Goal: Task Accomplishment & Management: Complete application form

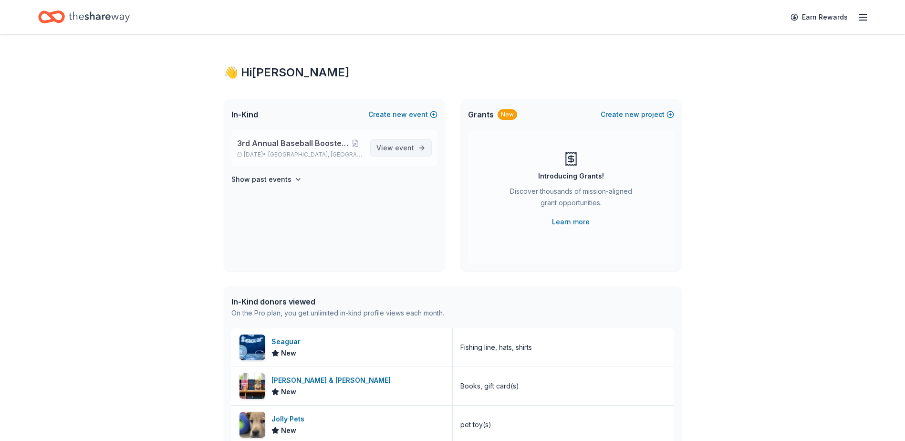
click at [398, 142] on link "View event" at bounding box center [401, 147] width 62 height 17
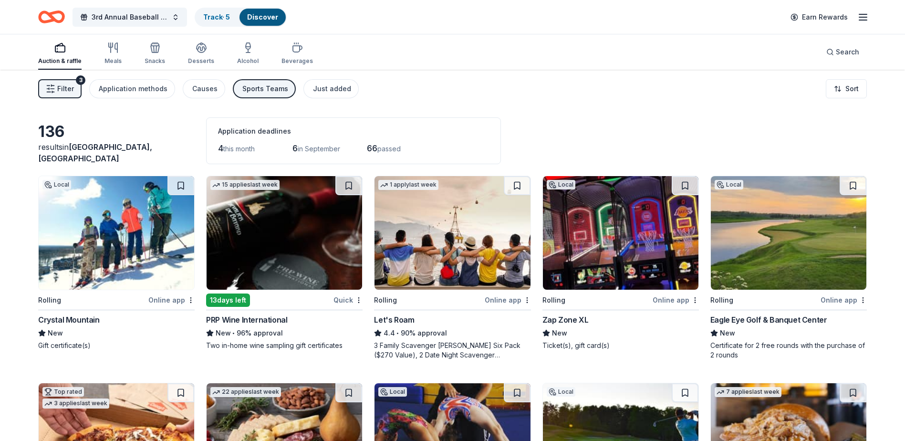
click at [90, 317] on div "Crystal Mountain" at bounding box center [69, 319] width 62 height 11
click at [221, 17] on link "Track · 6" at bounding box center [216, 17] width 27 height 8
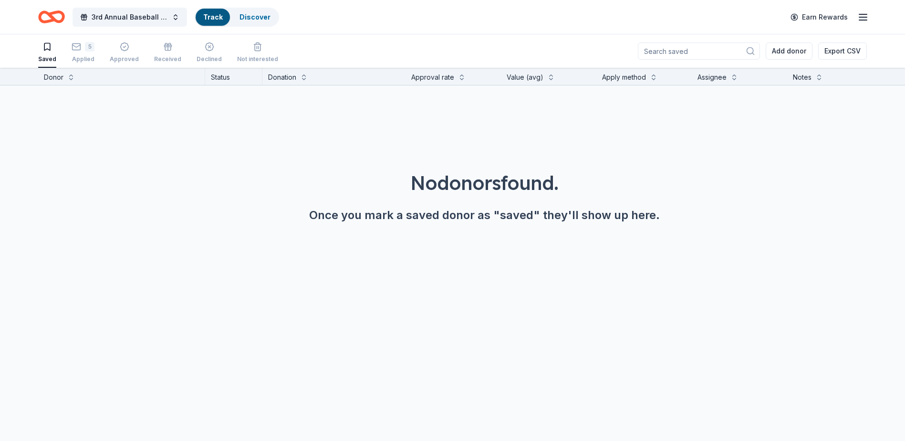
scroll to position [0, 0]
click at [80, 48] on div "5" at bounding box center [83, 46] width 23 height 10
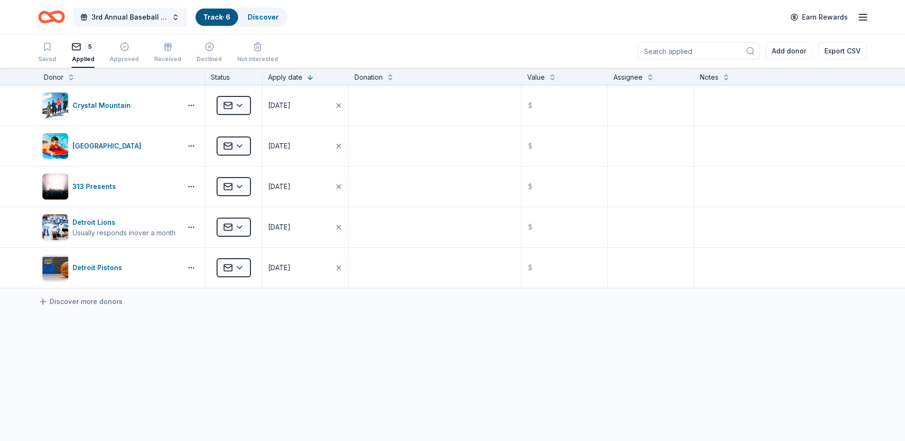
click at [118, 16] on span "3rd Annual Baseball Boosters Golf Outing" at bounding box center [130, 16] width 76 height 11
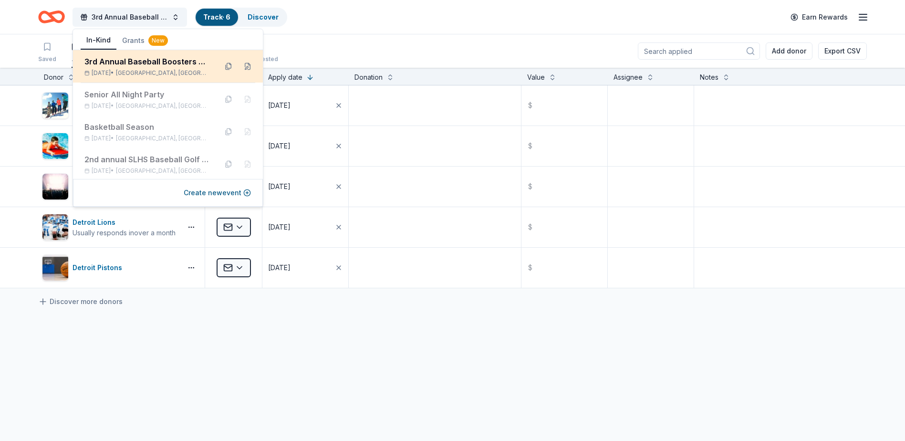
click at [127, 64] on div "3rd Annual Baseball Boosters Golf Outing" at bounding box center [146, 61] width 125 height 11
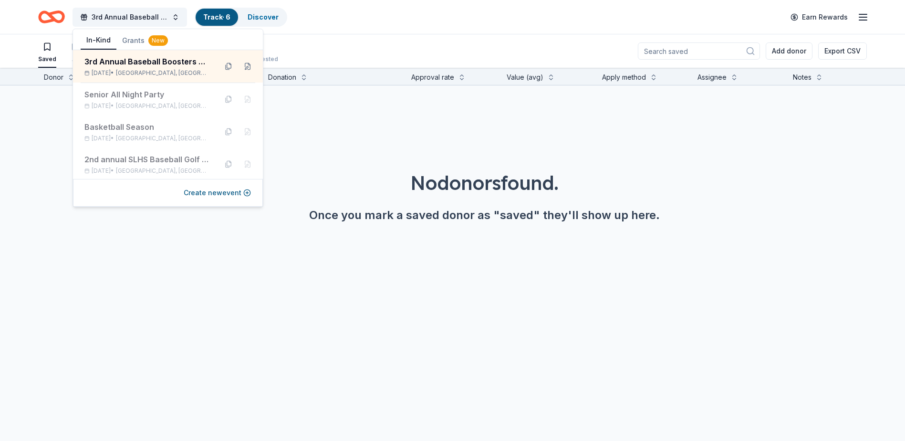
click at [353, 144] on div "No donors found. Once you mark a saved donor as "saved" they'll show up here." at bounding box center [484, 169] width 905 height 168
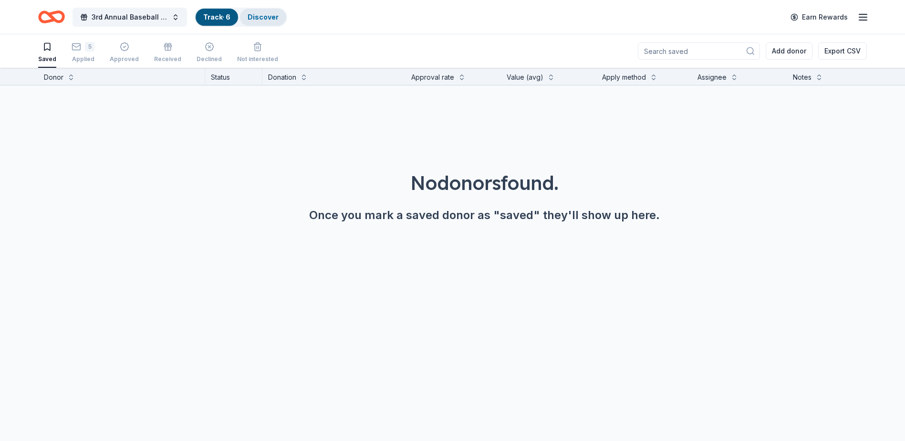
click at [259, 15] on link "Discover" at bounding box center [262, 17] width 31 height 8
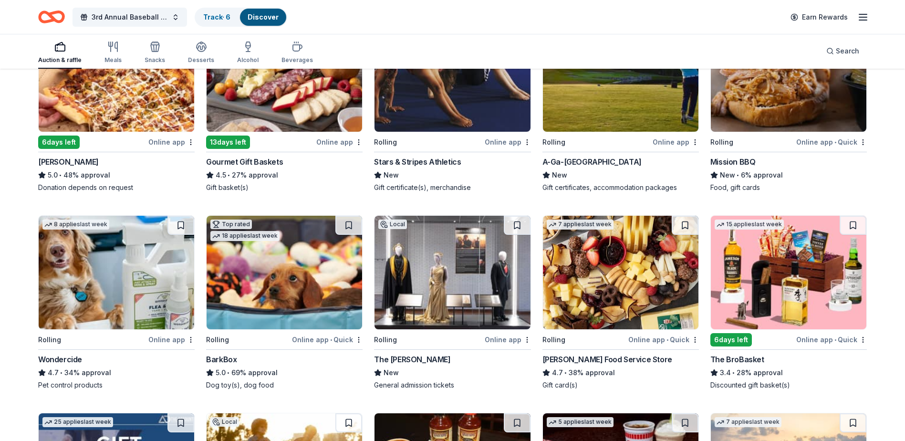
scroll to position [381, 0]
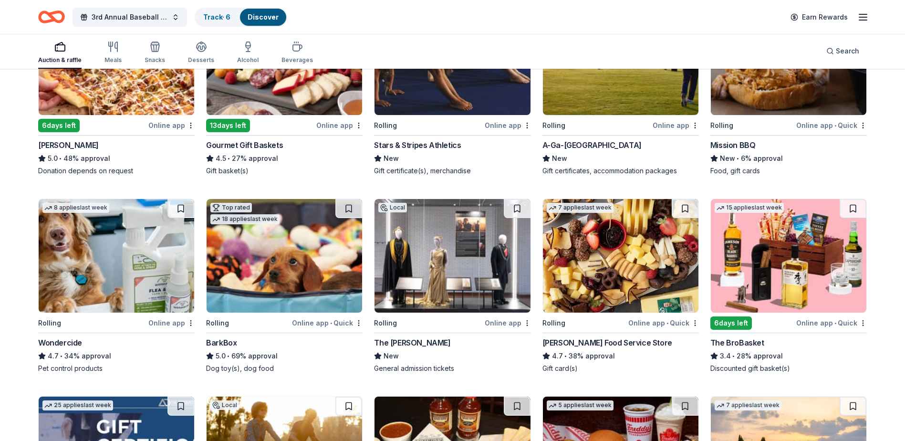
click at [229, 339] on div "BarkBox" at bounding box center [221, 342] width 31 height 11
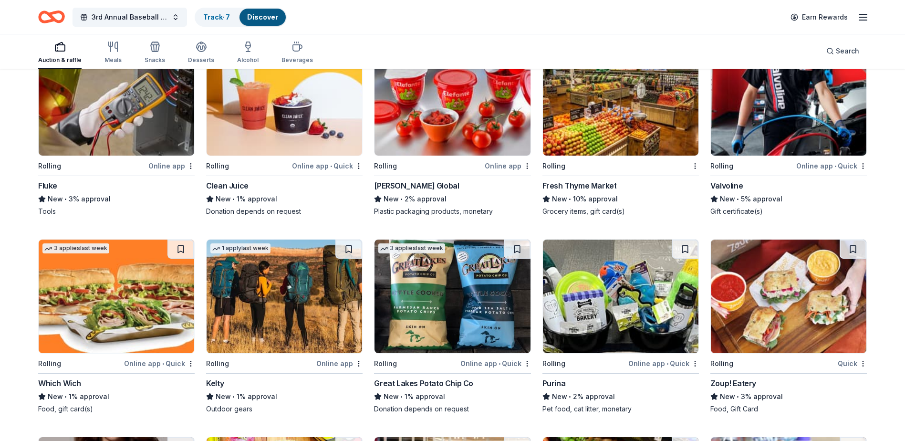
scroll to position [2808, 0]
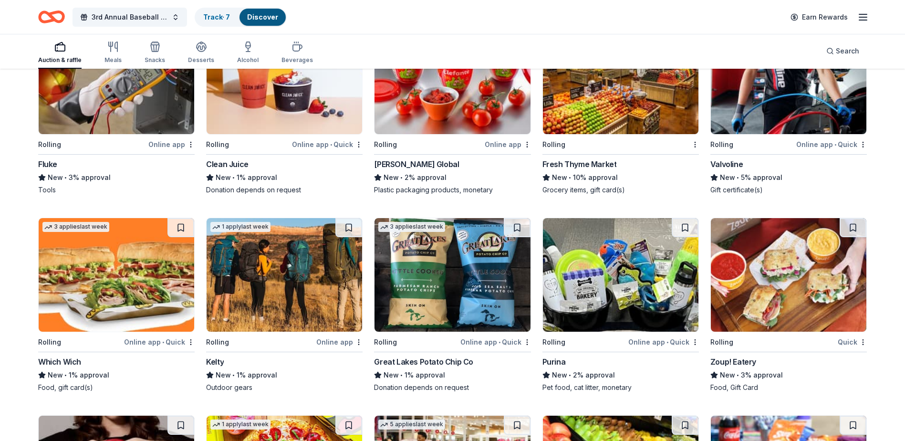
click at [558, 360] on div "Purina" at bounding box center [553, 361] width 23 height 11
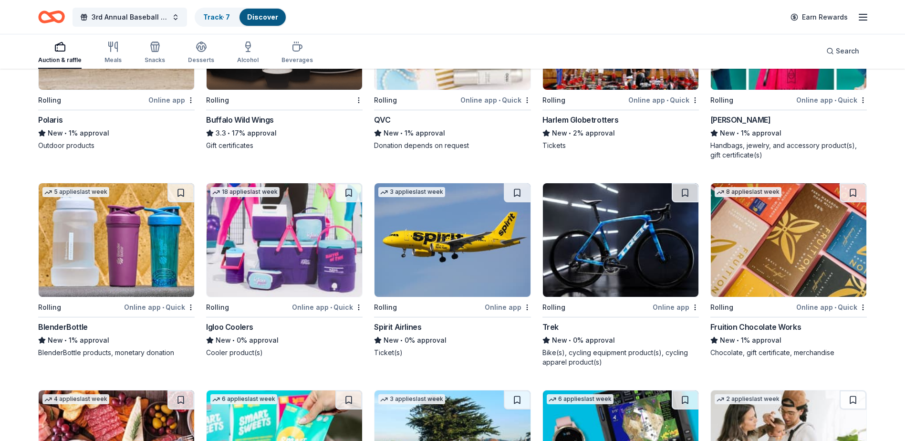
scroll to position [4091, 0]
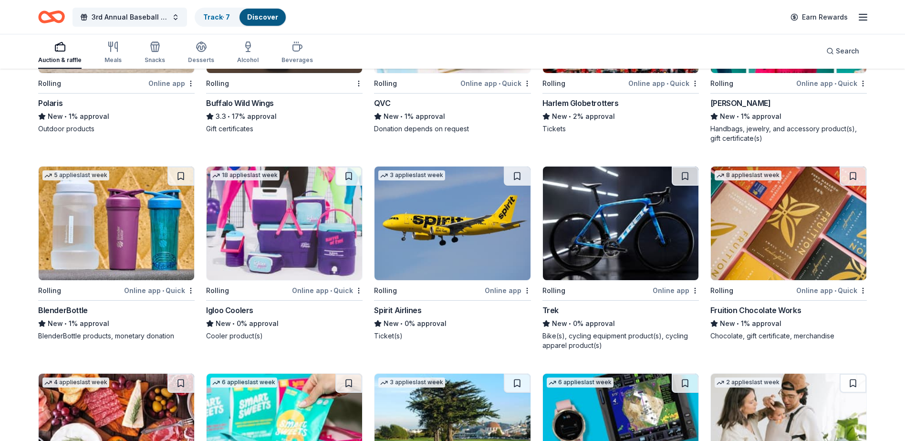
click at [242, 305] on div "Igloo Coolers" at bounding box center [229, 309] width 47 height 11
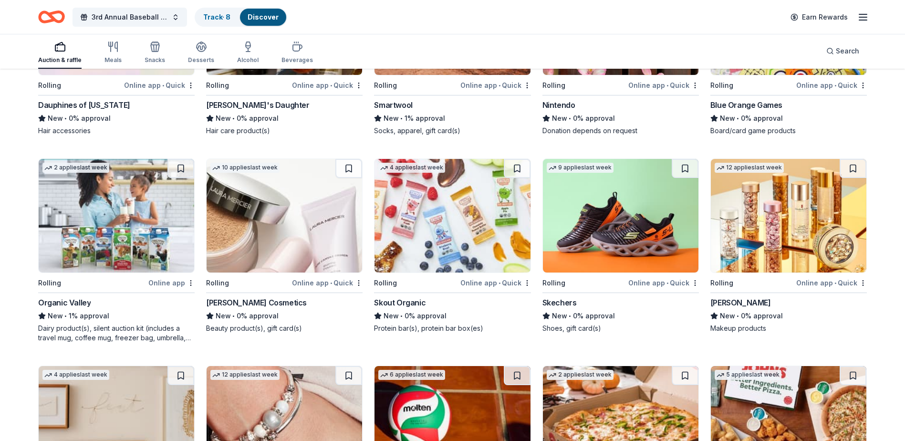
scroll to position [5077, 0]
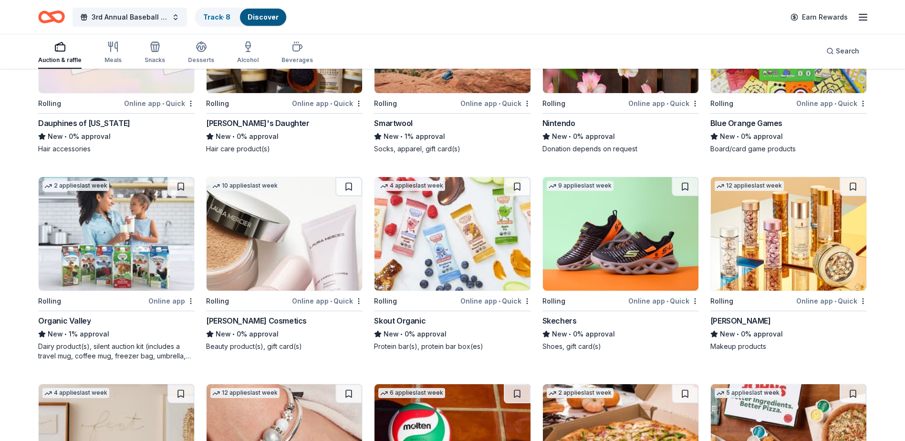
click at [750, 317] on div "Elizabeth Arden" at bounding box center [740, 320] width 61 height 11
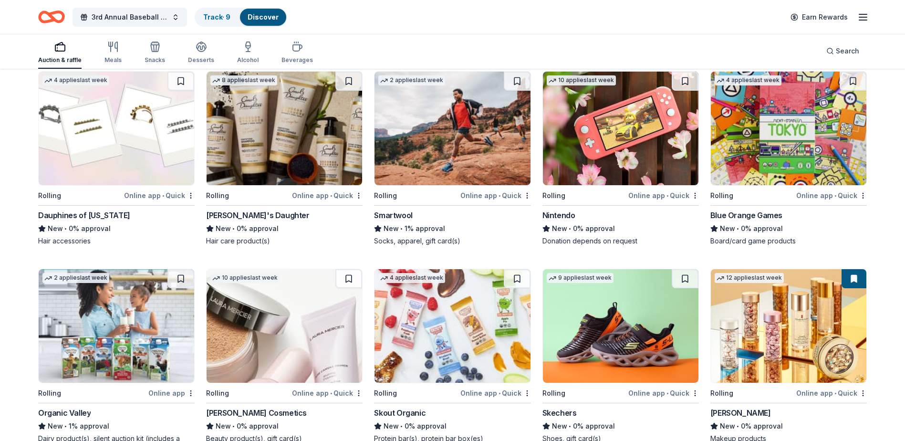
scroll to position [4982, 0]
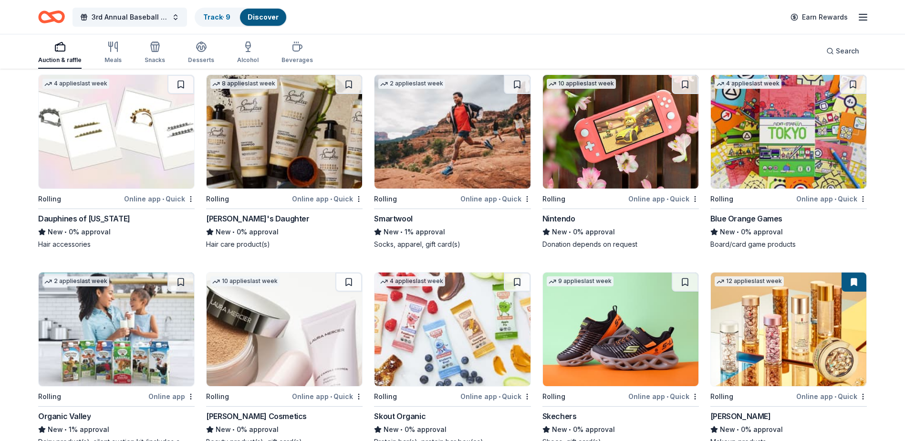
click at [557, 215] on div "Nintendo" at bounding box center [558, 218] width 33 height 11
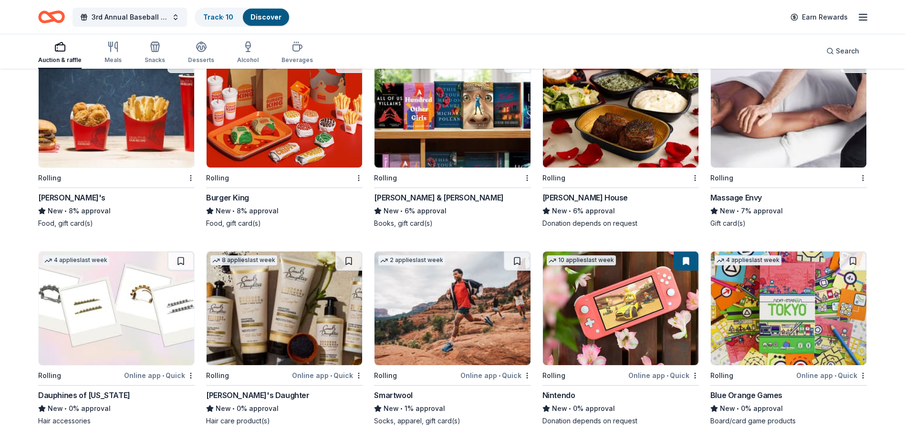
scroll to position [4791, 0]
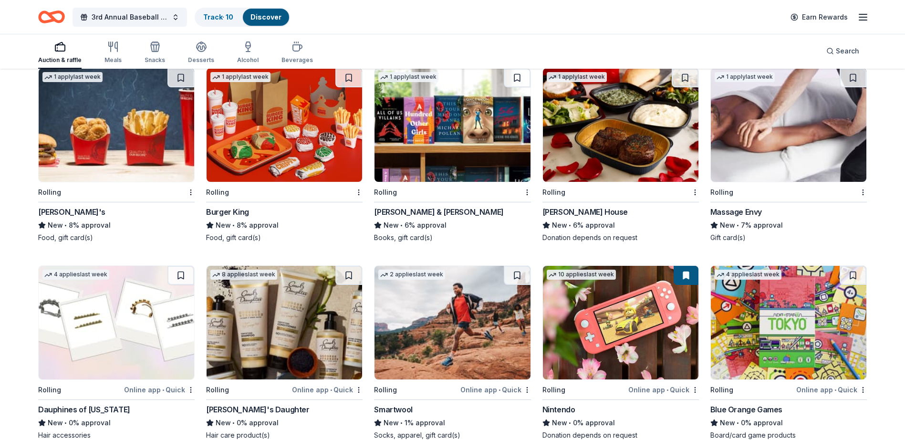
click at [412, 208] on div "Barnes & Noble" at bounding box center [438, 211] width 129 height 11
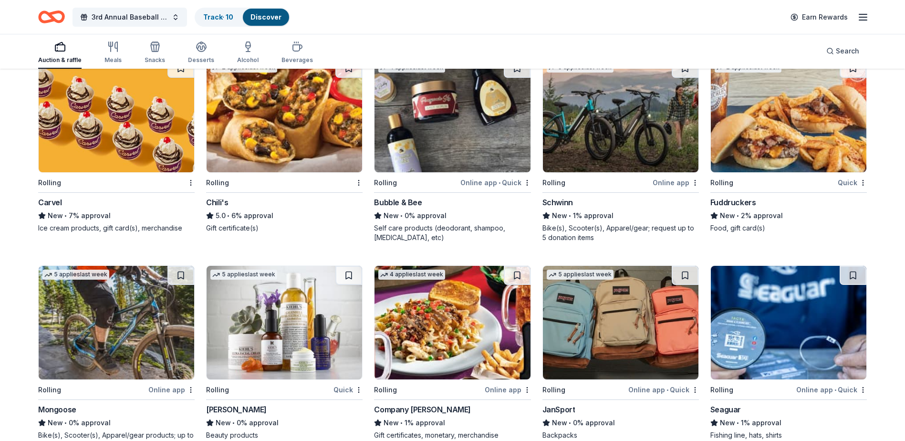
scroll to position [3361, 0]
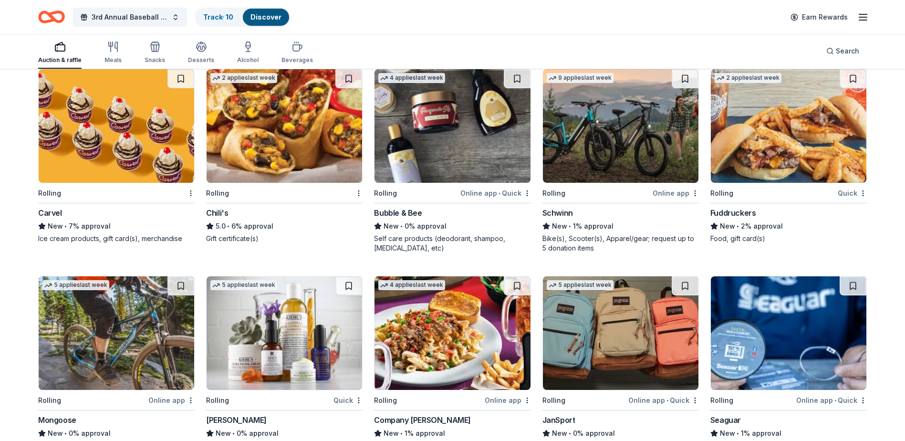
click at [399, 209] on div "Bubble & Bee" at bounding box center [398, 212] width 48 height 11
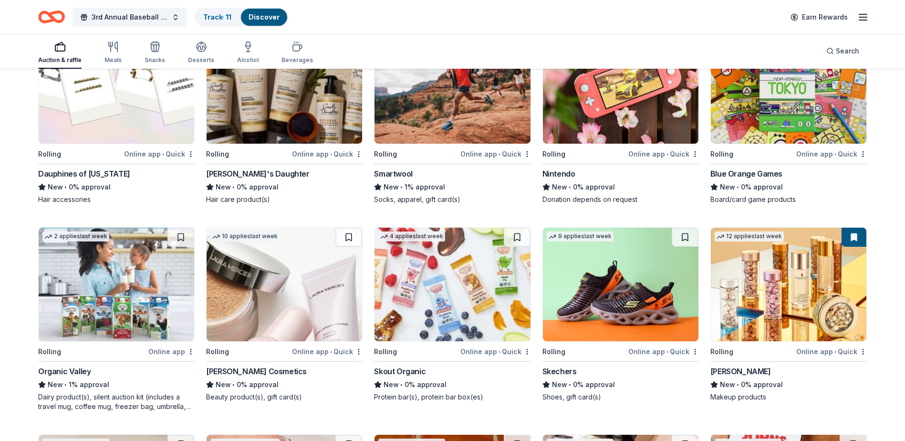
scroll to position [5030, 0]
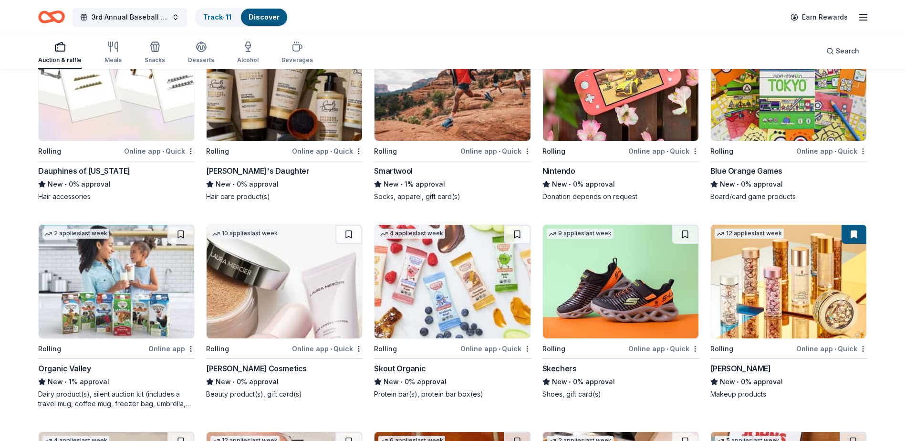
click at [731, 364] on div "Elizabeth Arden" at bounding box center [740, 367] width 61 height 11
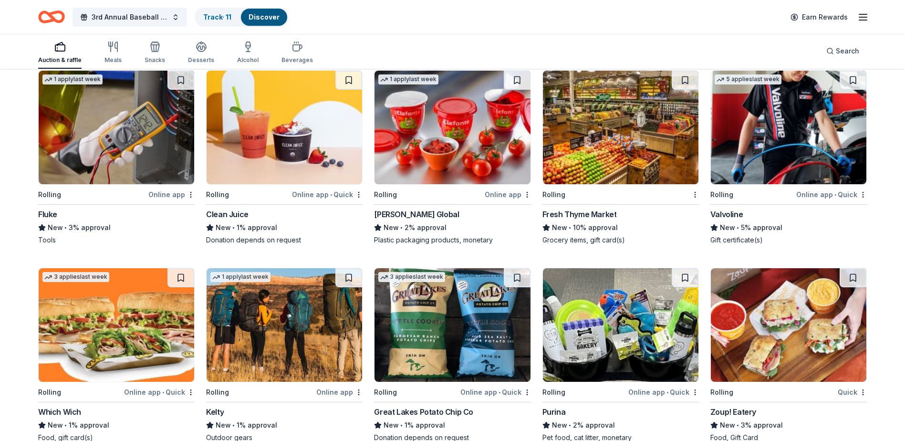
scroll to position [2741, 0]
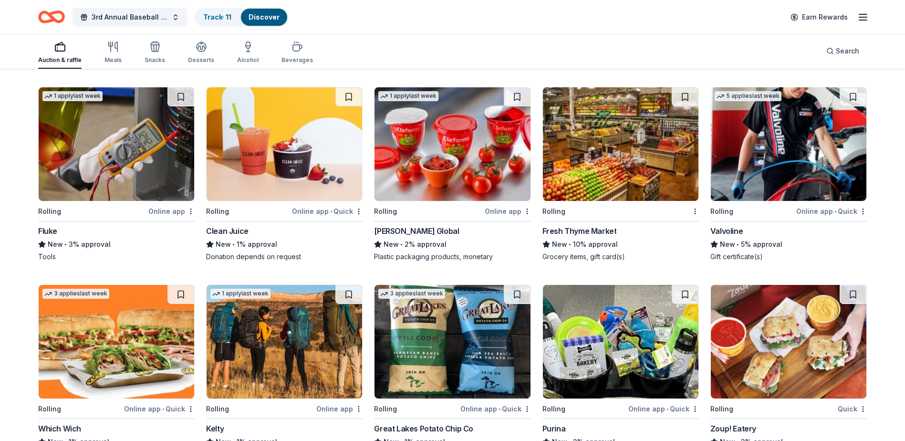
click at [727, 227] on div "Valvoline" at bounding box center [726, 230] width 32 height 11
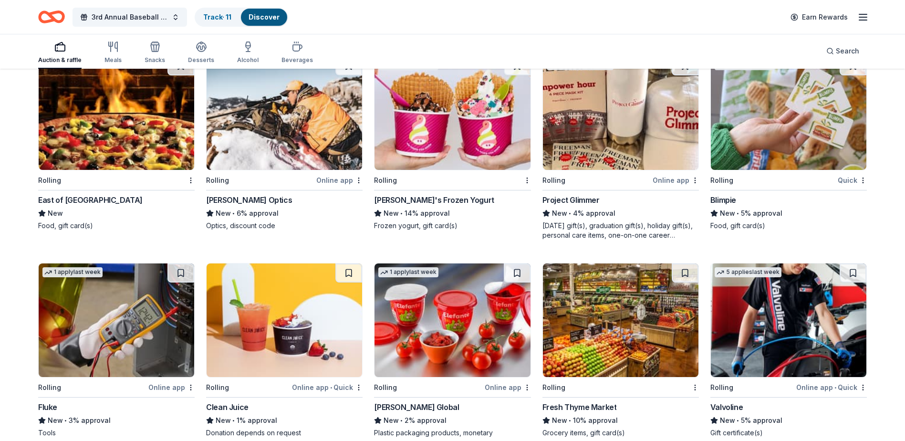
scroll to position [2550, 0]
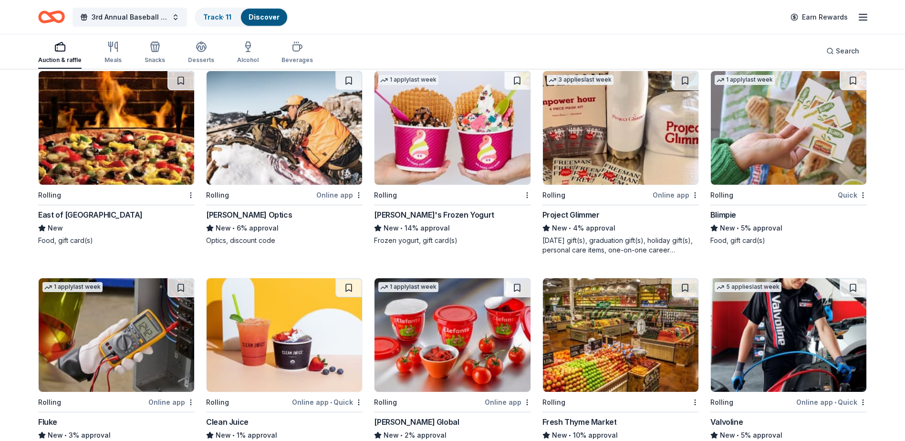
click at [228, 212] on div "Burris Optics" at bounding box center [249, 214] width 86 height 11
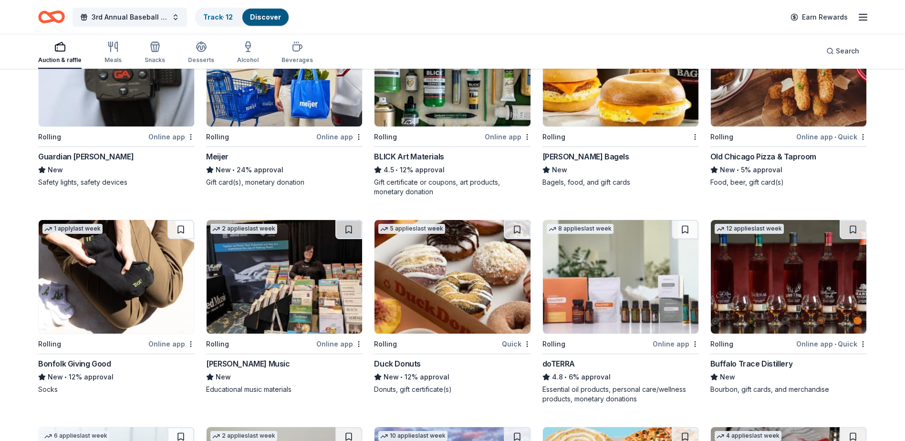
scroll to position [1358, 0]
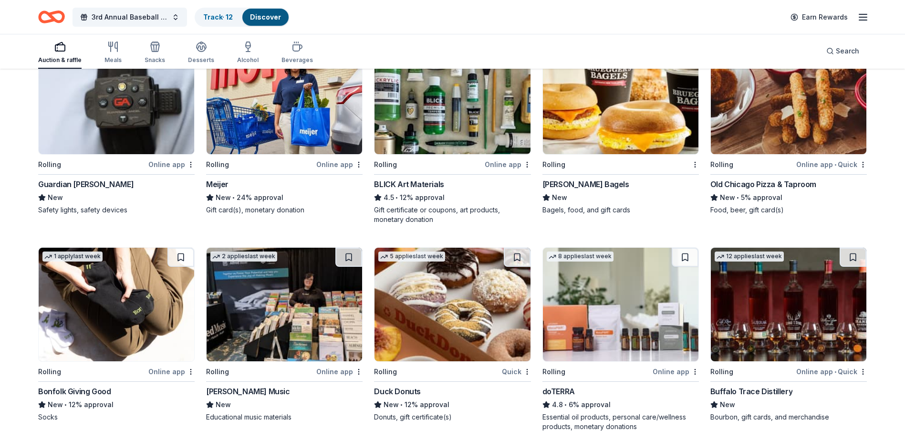
click at [750, 389] on div "Buffalo Trace Distillery" at bounding box center [751, 390] width 82 height 11
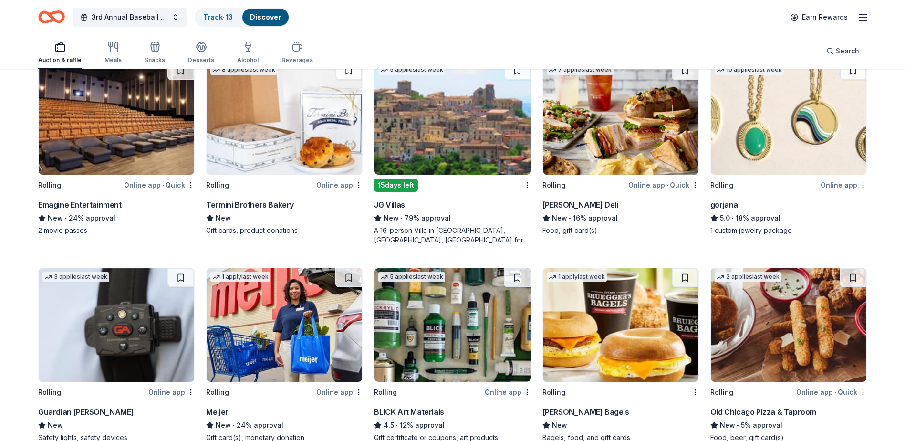
scroll to position [1120, 0]
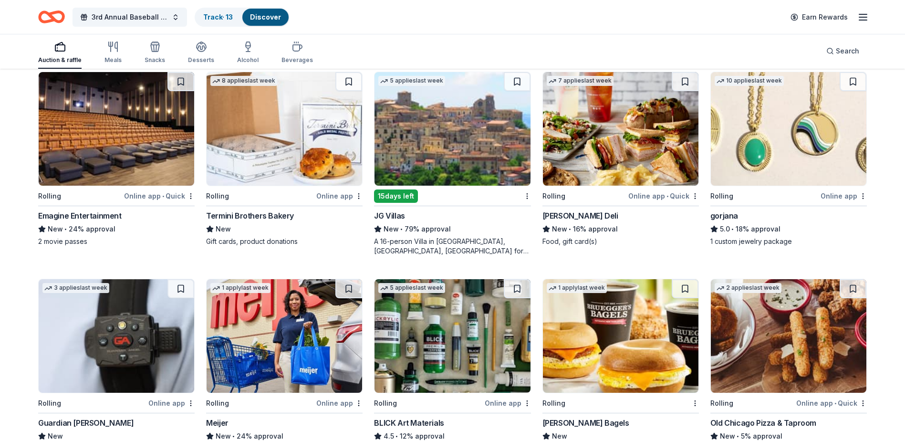
click at [89, 216] on div "Emagine Entertainment" at bounding box center [79, 215] width 83 height 11
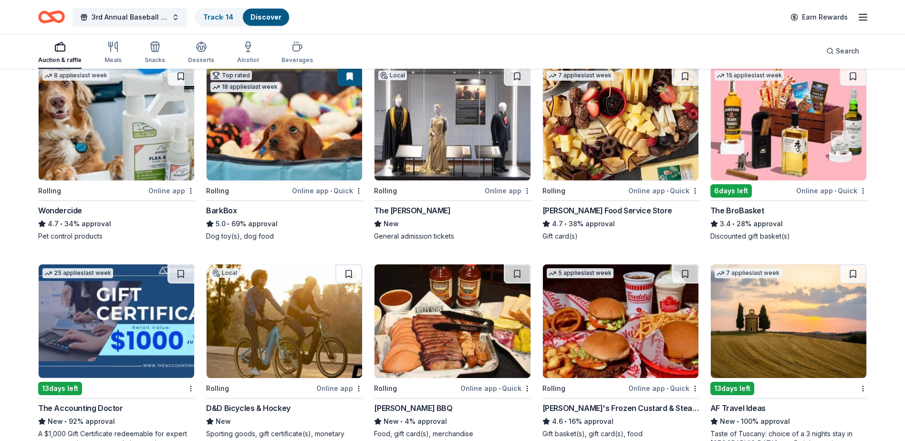
scroll to position [500, 0]
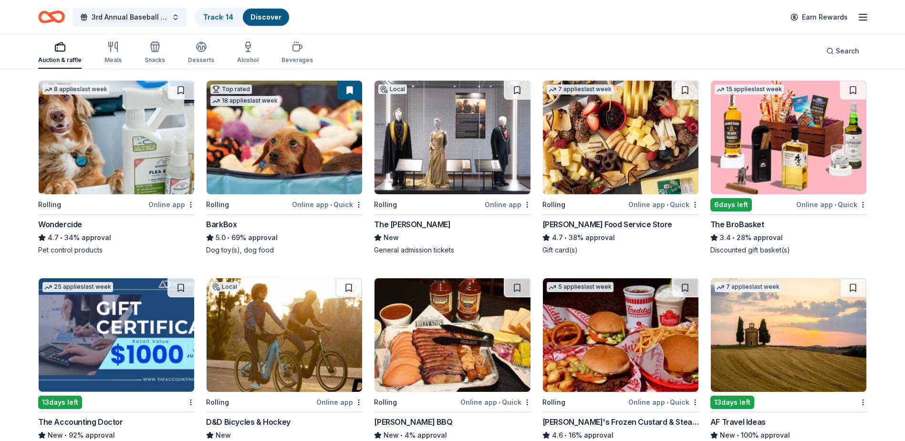
click at [752, 219] on div "The BroBasket" at bounding box center [737, 223] width 54 height 11
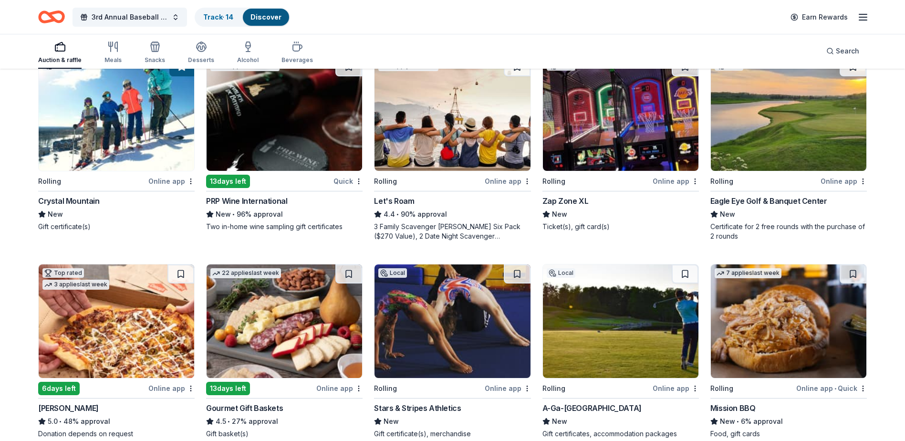
scroll to position [118, 0]
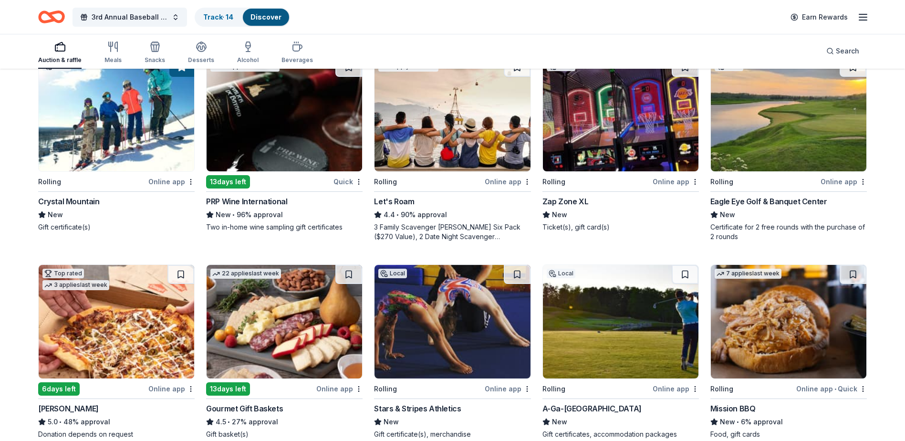
click at [759, 194] on div "Local Rolling Online app Eagle Eye Golf & Banquet Center New Certificate for 2 …" at bounding box center [788, 149] width 156 height 184
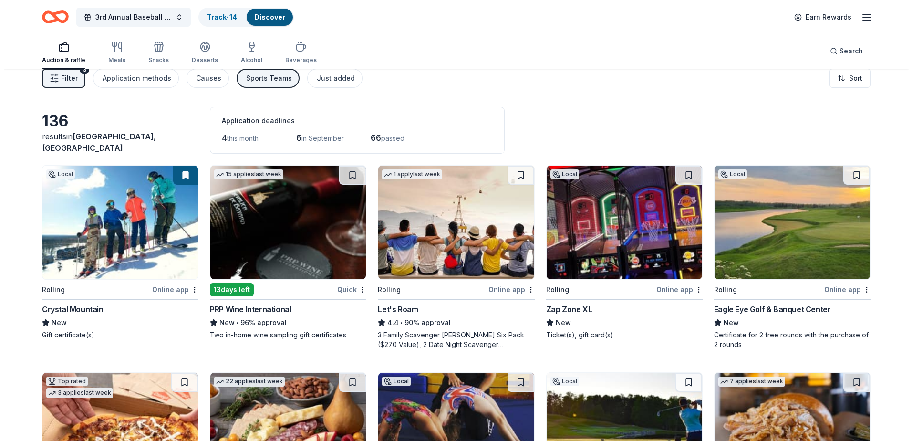
scroll to position [0, 0]
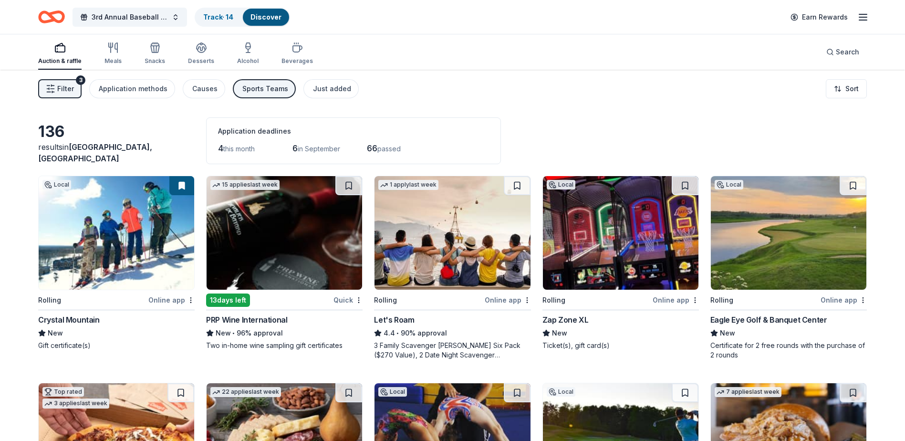
click at [58, 84] on span "Filter" at bounding box center [65, 88] width 17 height 11
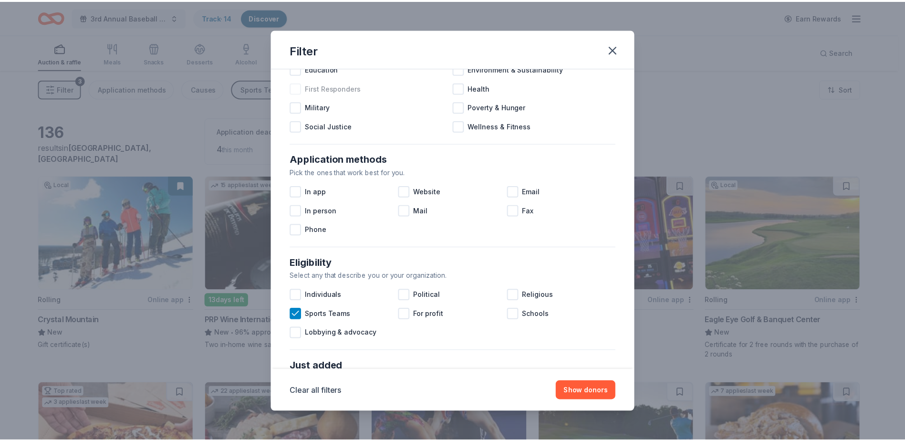
scroll to position [95, 0]
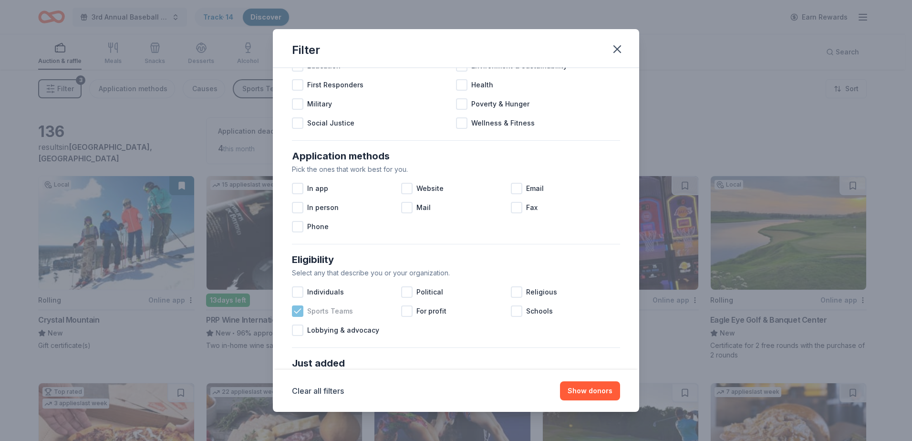
click at [298, 307] on icon at bounding box center [298, 311] width 10 height 10
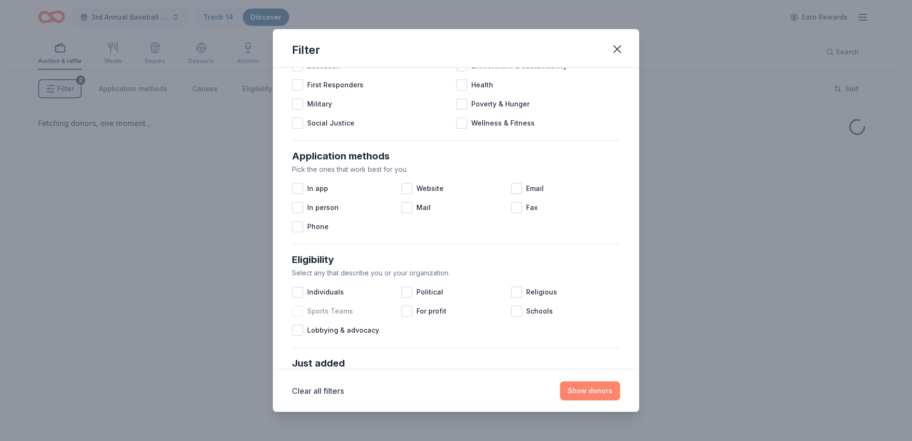
click at [603, 392] on button "Show donors" at bounding box center [590, 390] width 60 height 19
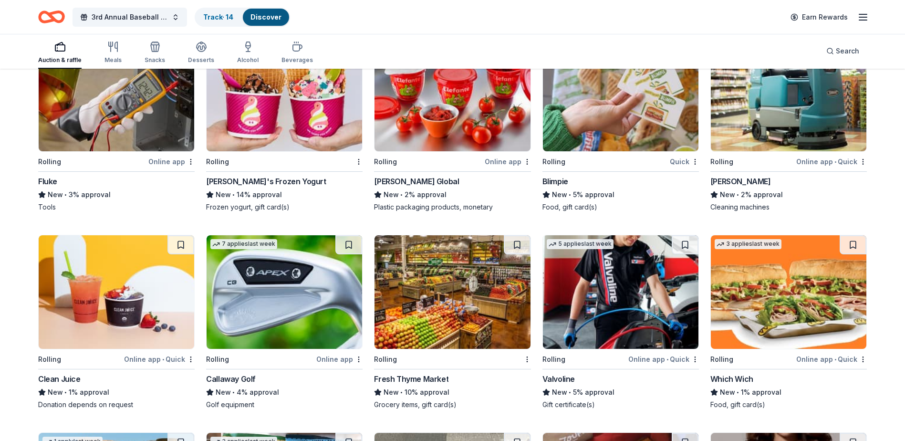
scroll to position [2829, 0]
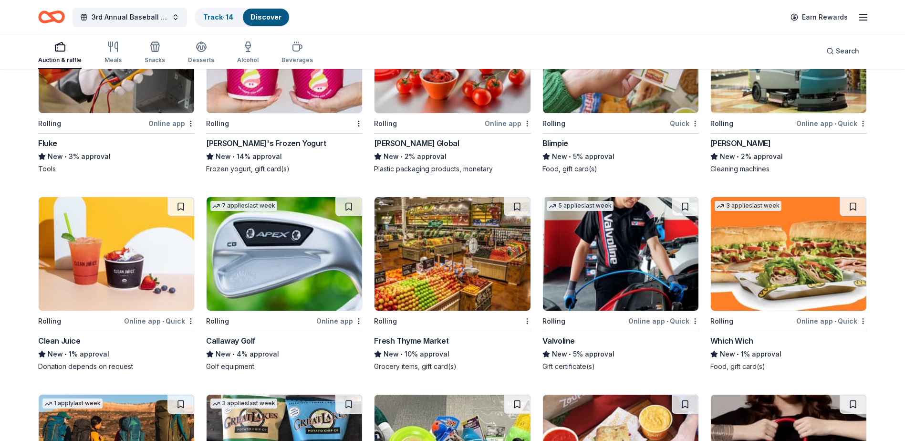
click at [246, 336] on div "Callaway Golf" at bounding box center [231, 340] width 50 height 11
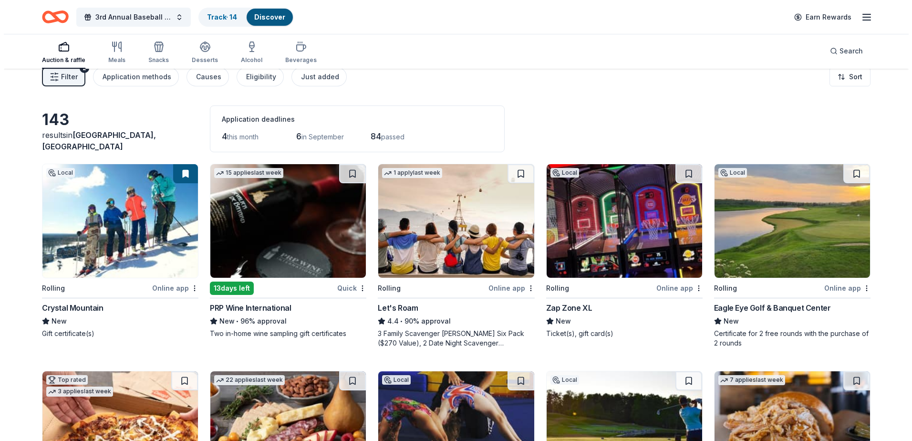
scroll to position [0, 0]
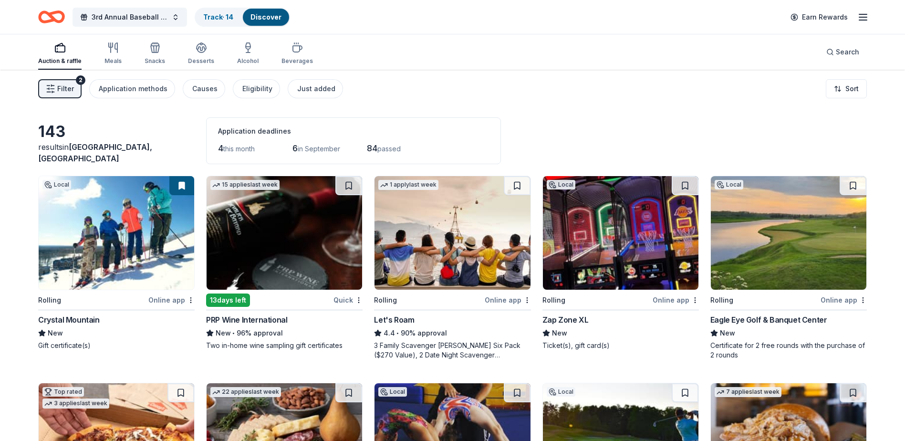
click at [58, 87] on span "Filter" at bounding box center [65, 88] width 17 height 11
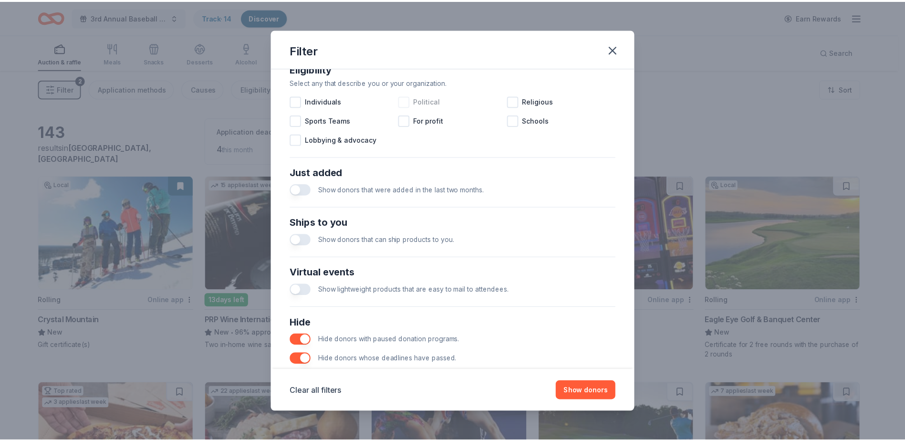
scroll to position [326, 0]
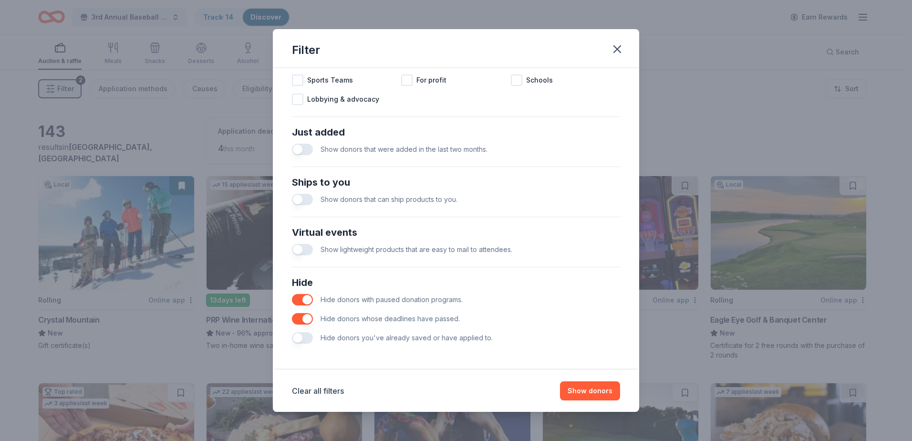
click at [302, 333] on button "button" at bounding box center [302, 337] width 21 height 11
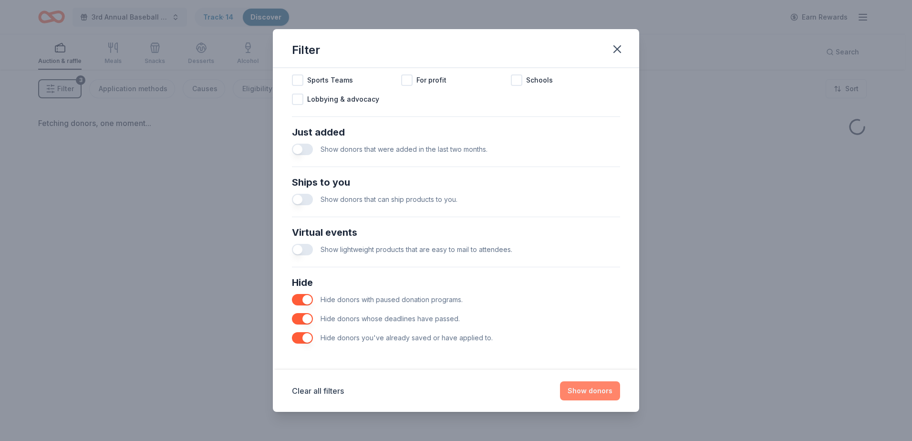
click at [578, 388] on button "Show donors" at bounding box center [590, 390] width 60 height 19
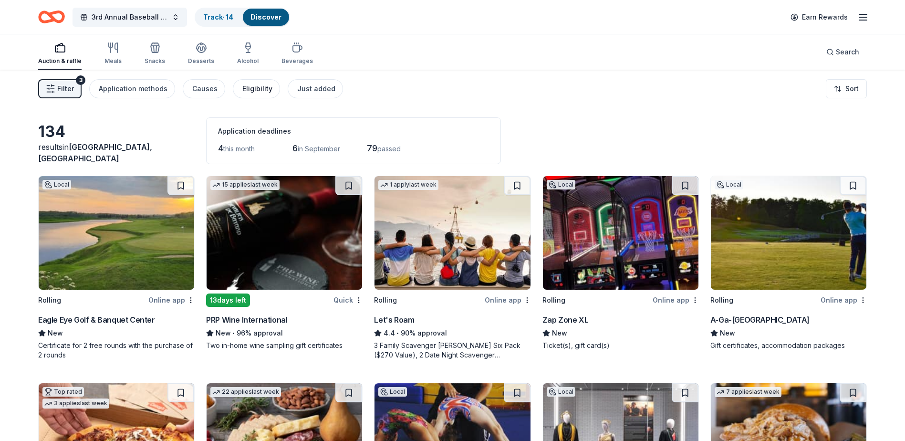
click at [252, 88] on div "Eligibility" at bounding box center [257, 88] width 30 height 11
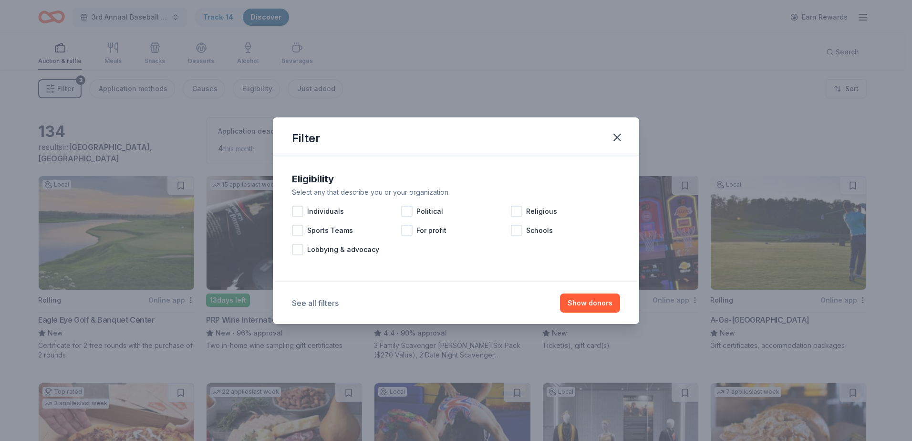
click at [320, 302] on button "See all filters" at bounding box center [315, 302] width 47 height 11
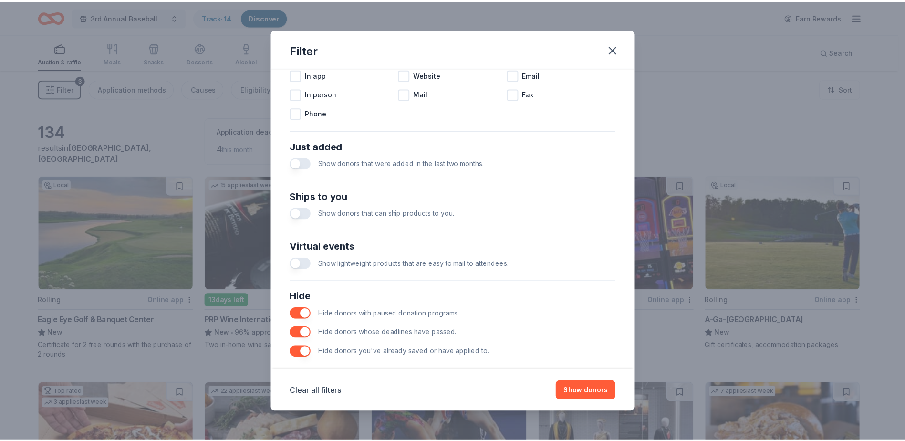
scroll to position [326, 0]
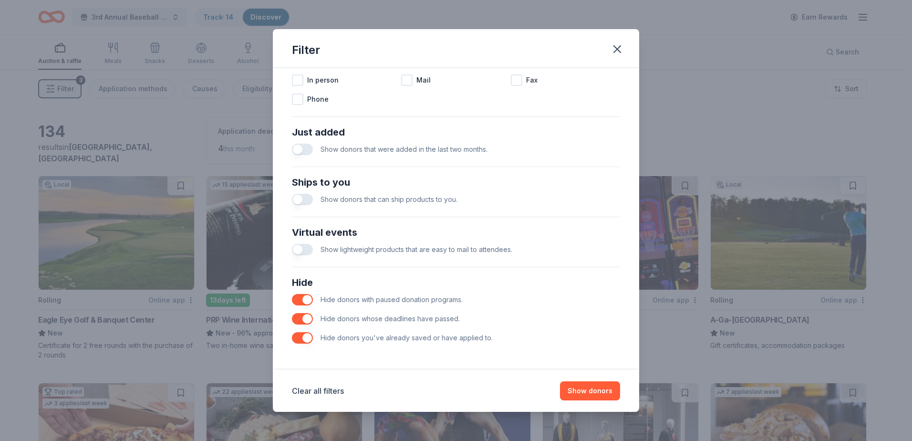
click at [305, 297] on button "button" at bounding box center [302, 299] width 21 height 11
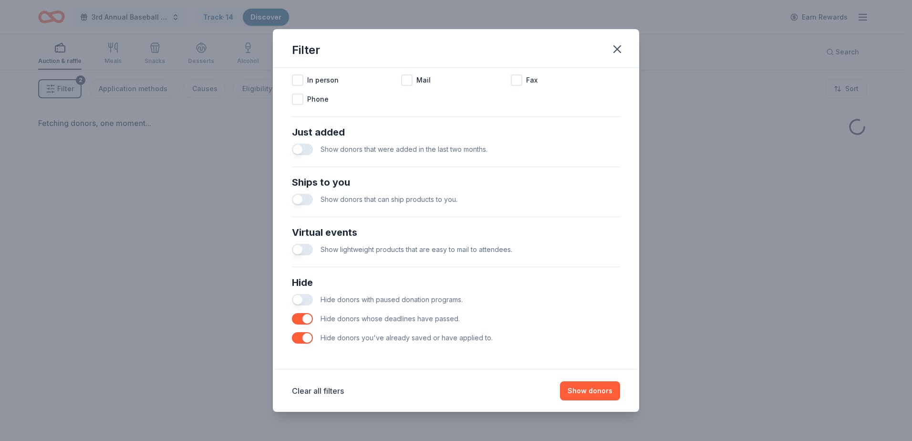
click at [307, 315] on button "button" at bounding box center [302, 318] width 21 height 11
click at [302, 334] on button "button" at bounding box center [302, 337] width 21 height 11
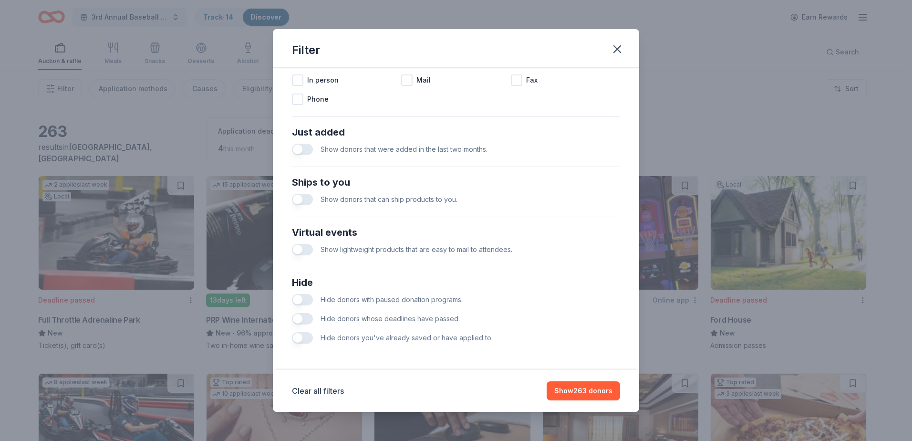
click at [292, 337] on button "button" at bounding box center [302, 337] width 21 height 11
click at [572, 384] on button "Show 249 donors" at bounding box center [583, 390] width 74 height 19
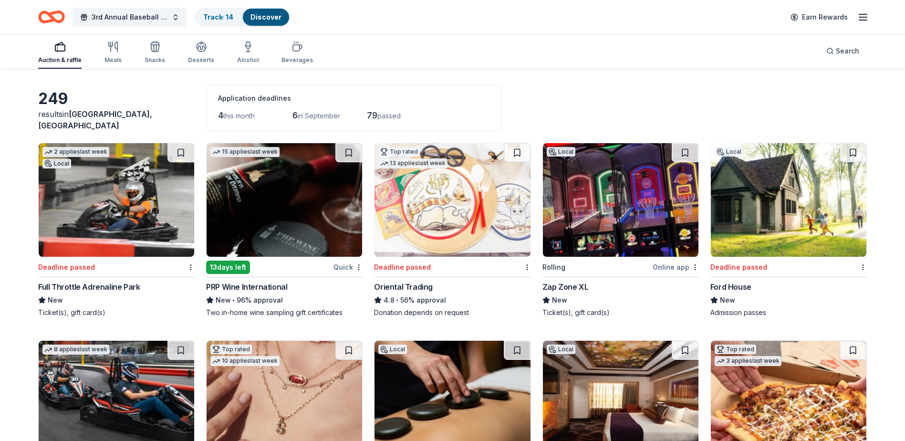
scroll to position [143, 0]
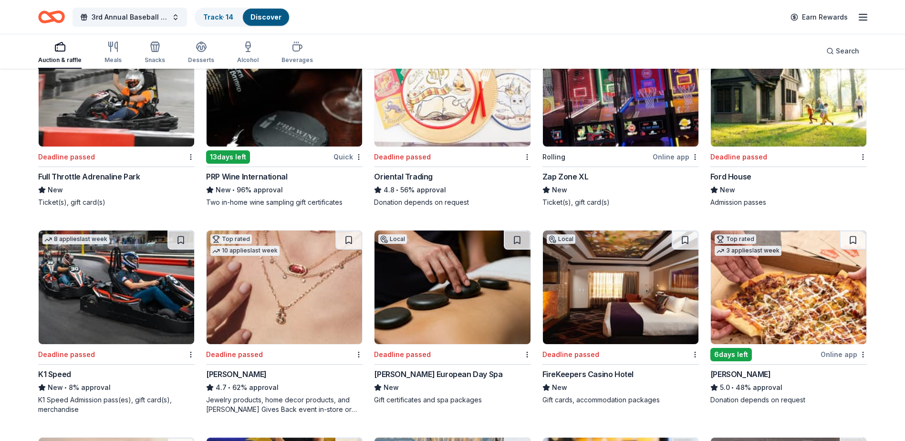
click at [244, 371] on div "Kendra Scott" at bounding box center [236, 373] width 61 height 11
click at [580, 368] on div "Local Deadline passed FireKeepers Casino Hotel New Gift cards, accommodation pa…" at bounding box center [620, 317] width 156 height 175
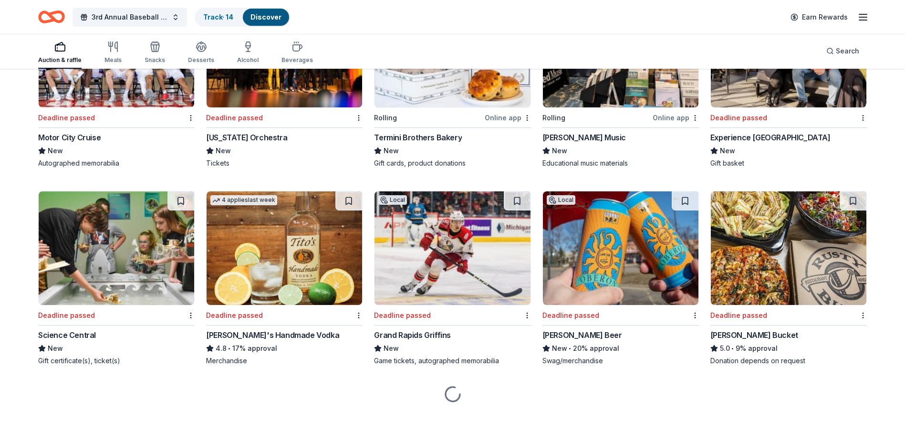
scroll to position [1820, 0]
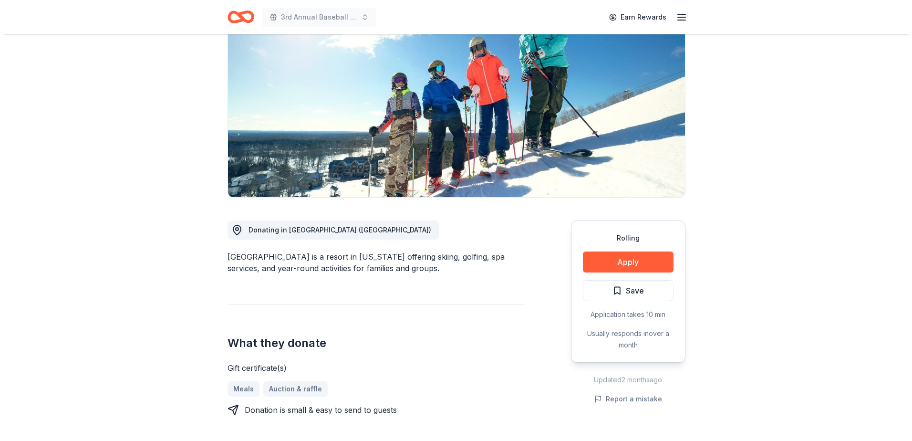
scroll to position [95, 0]
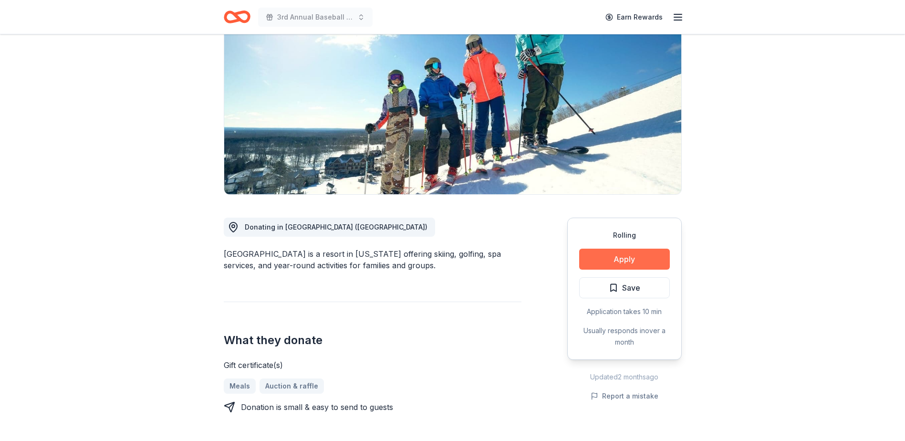
click at [620, 251] on button "Apply" at bounding box center [624, 258] width 91 height 21
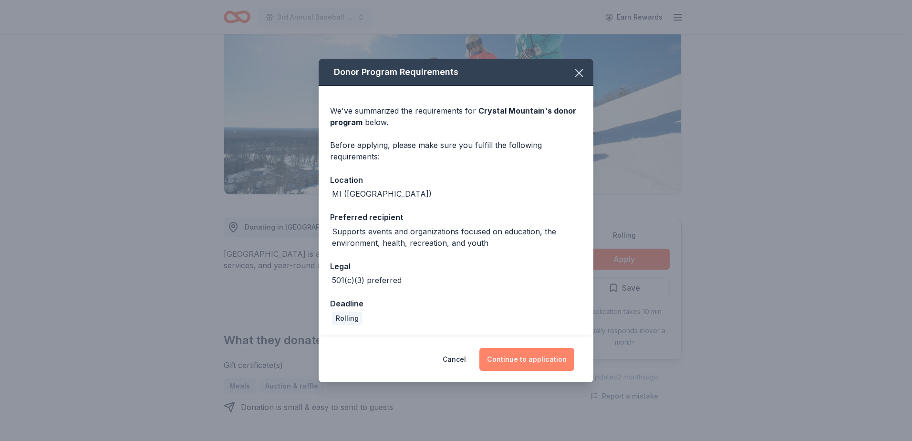
click at [533, 356] on button "Continue to application" at bounding box center [526, 359] width 95 height 23
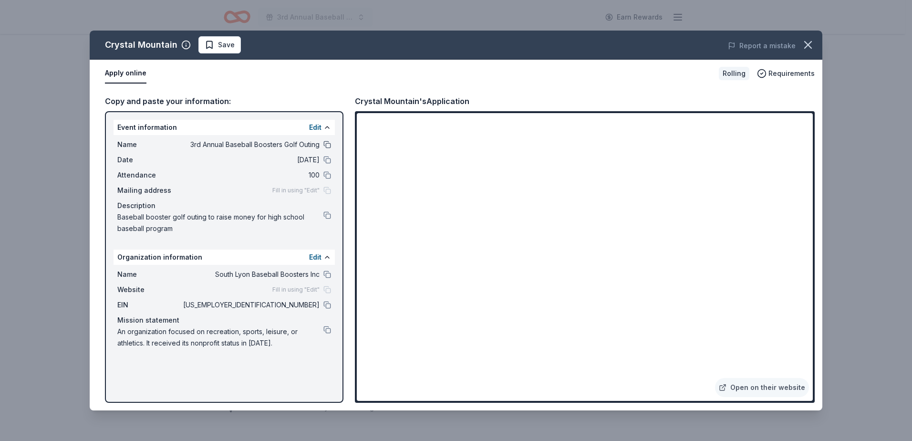
click at [326, 142] on button at bounding box center [327, 145] width 8 height 8
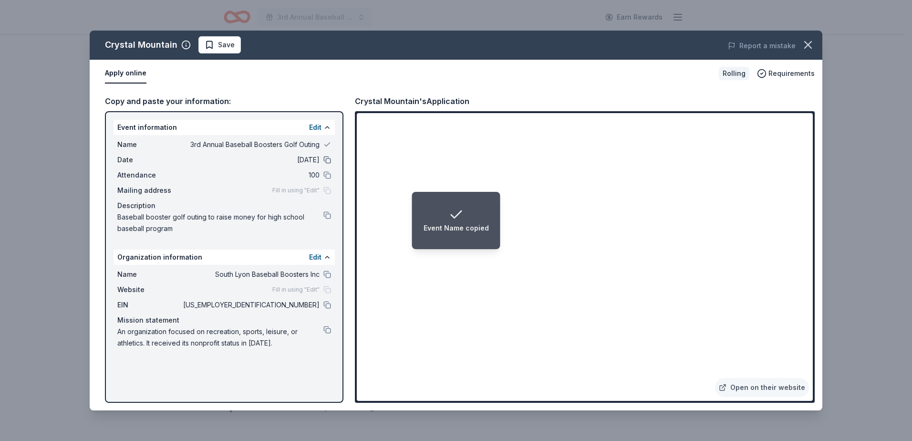
click at [327, 161] on button at bounding box center [327, 160] width 8 height 8
click at [327, 176] on button at bounding box center [327, 175] width 8 height 8
click at [326, 216] on button at bounding box center [327, 215] width 8 height 8
click at [326, 274] on button at bounding box center [327, 274] width 8 height 8
click at [329, 304] on button at bounding box center [327, 305] width 8 height 8
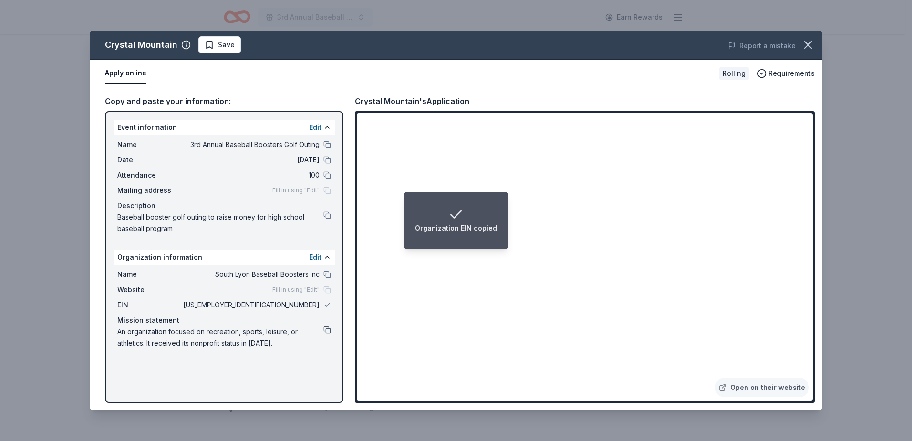
click at [327, 329] on button at bounding box center [327, 330] width 8 height 8
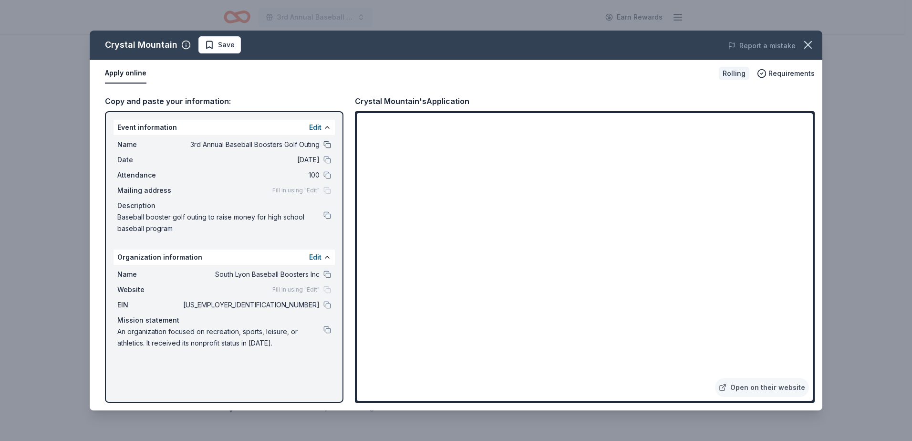
click at [327, 145] on button at bounding box center [327, 145] width 8 height 8
click at [212, 43] on span "Save" at bounding box center [220, 44] width 30 height 11
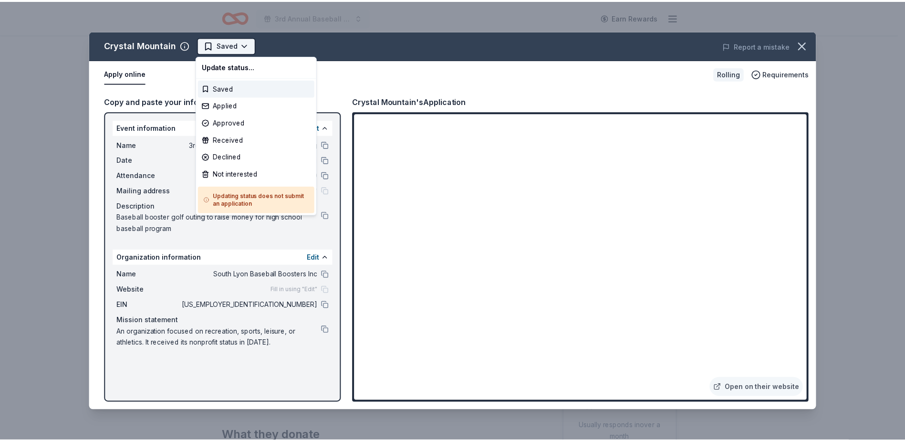
scroll to position [0, 0]
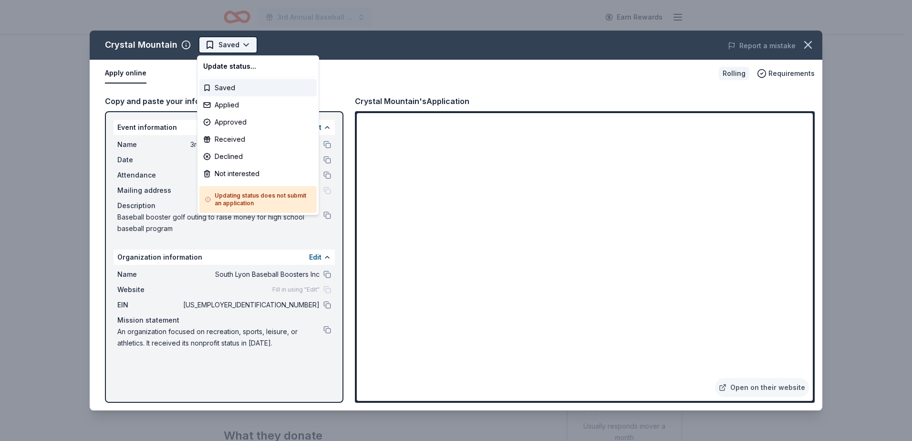
click at [242, 40] on html "3rd Annual Baseball Boosters Golf Outing Earn Rewards Rolling Share Crystal Mou…" at bounding box center [456, 220] width 912 height 441
click at [243, 102] on div "Applied" at bounding box center [257, 104] width 117 height 17
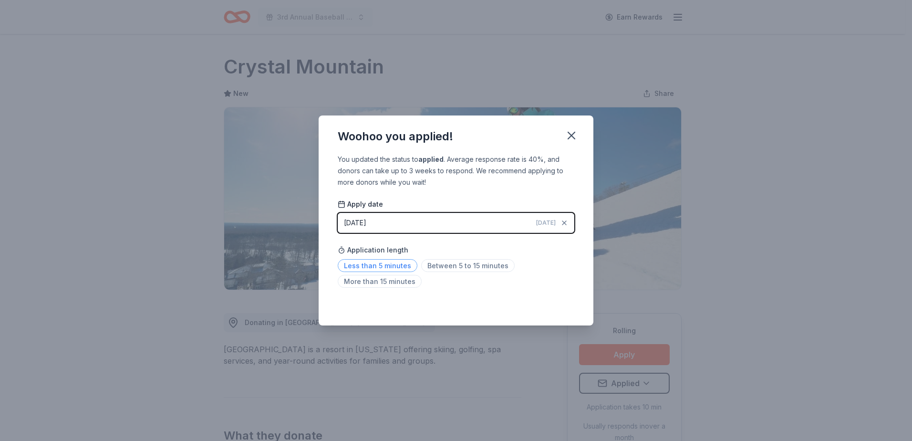
click at [389, 264] on span "Less than 5 minutes" at bounding box center [378, 265] width 80 height 13
click at [572, 132] on icon "button" at bounding box center [571, 135] width 13 height 13
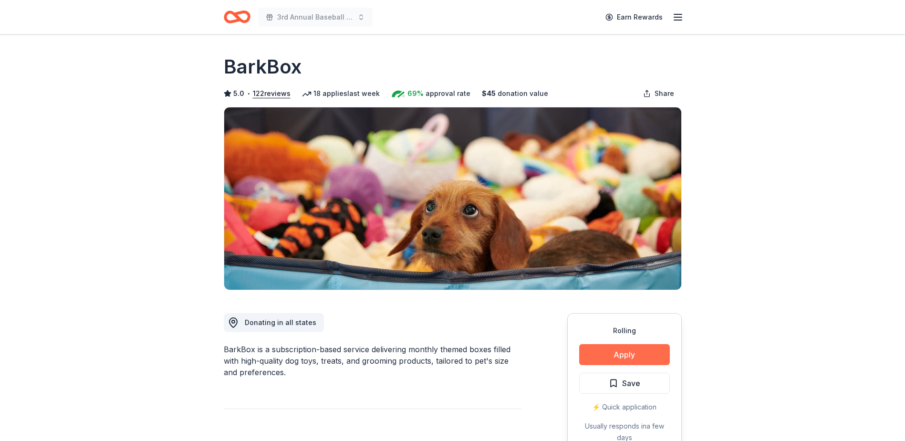
click at [622, 353] on button "Apply" at bounding box center [624, 354] width 91 height 21
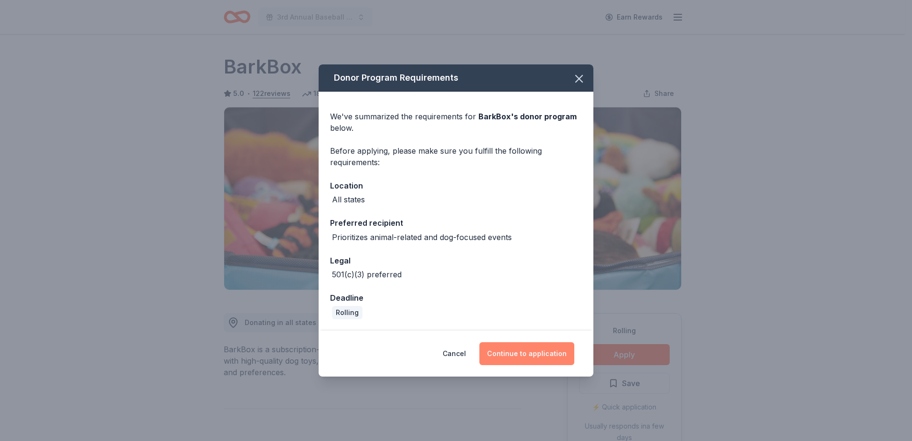
click at [522, 352] on button "Continue to application" at bounding box center [526, 353] width 95 height 23
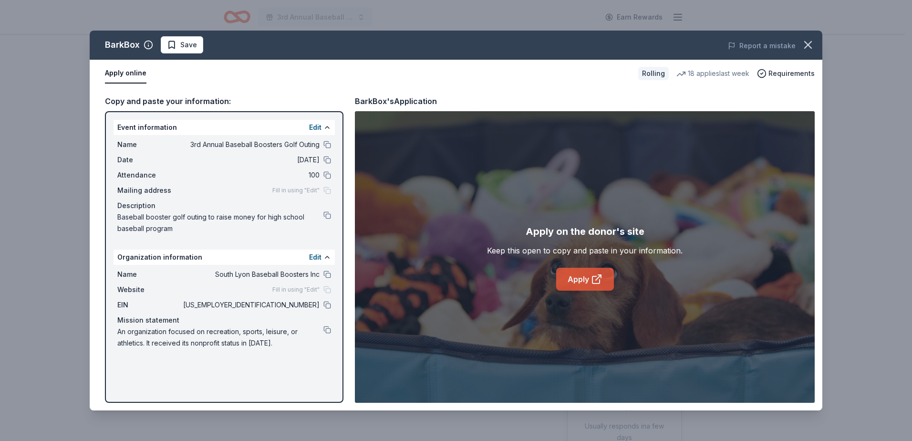
click at [581, 274] on link "Apply" at bounding box center [585, 279] width 58 height 23
click at [177, 44] on span "Save" at bounding box center [182, 44] width 30 height 11
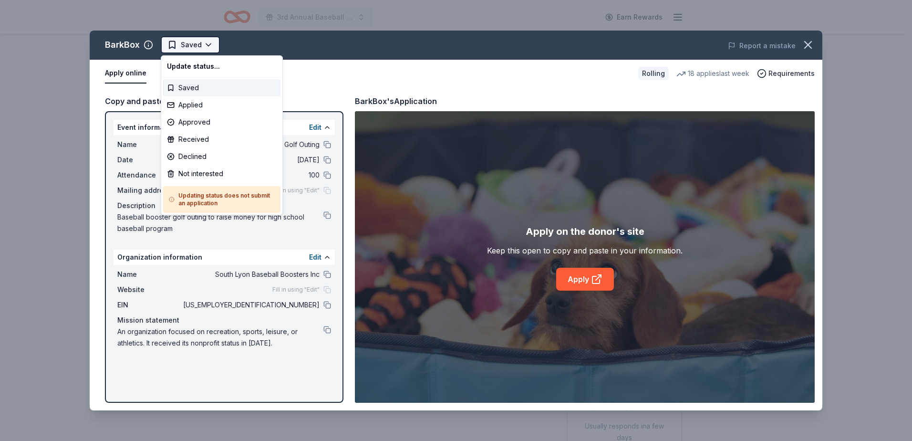
click at [182, 43] on html "3rd Annual Baseball Boosters Golf Outing Earn Rewards Rolling Share BarkBox 5.0…" at bounding box center [456, 220] width 912 height 441
click at [197, 98] on div "Applied" at bounding box center [221, 104] width 117 height 17
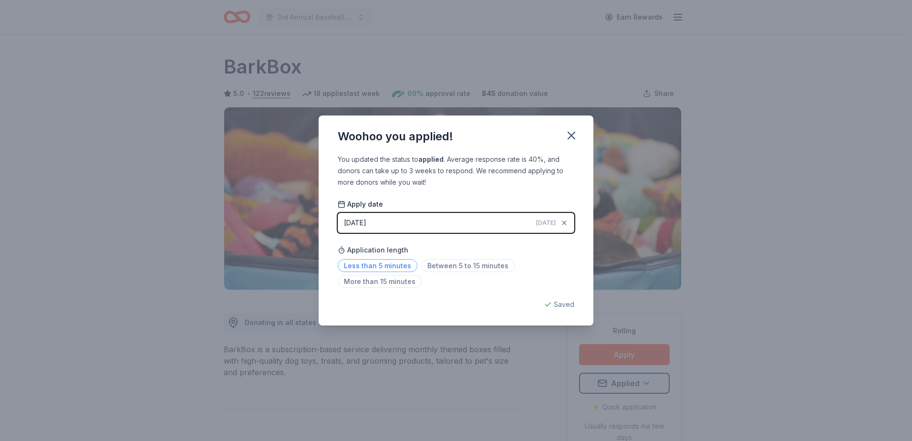
click at [381, 261] on span "Less than 5 minutes" at bounding box center [378, 265] width 80 height 13
click at [568, 136] on icon "button" at bounding box center [571, 135] width 13 height 13
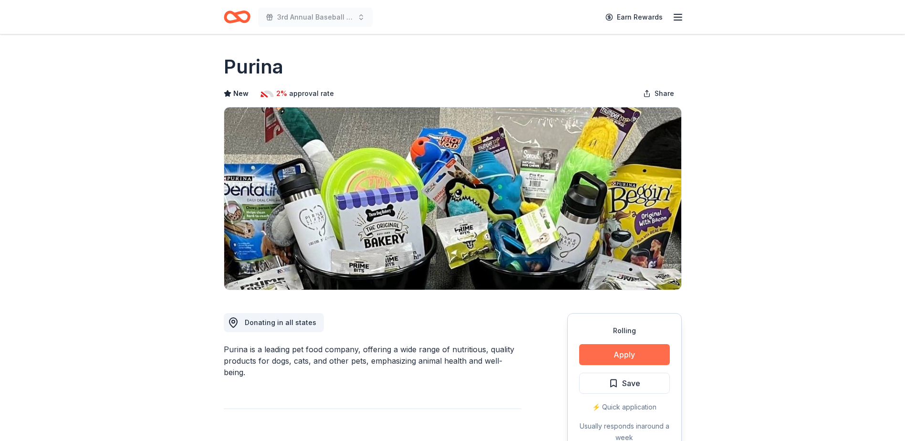
click at [618, 353] on button "Apply" at bounding box center [624, 354] width 91 height 21
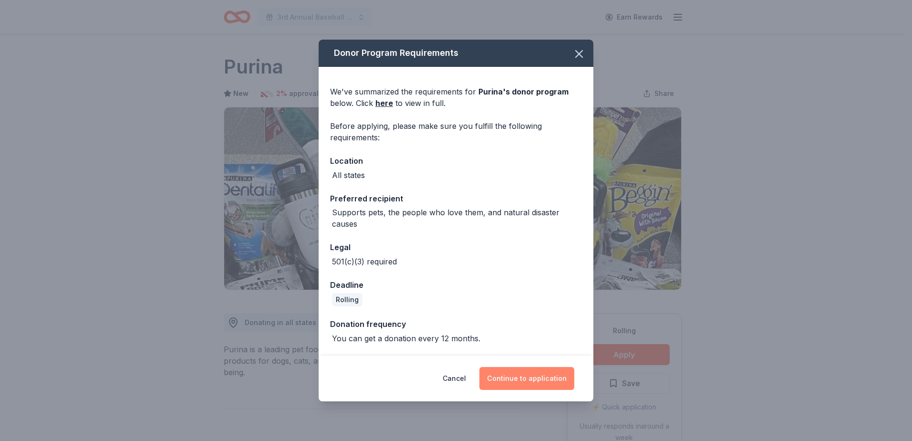
click at [539, 374] on button "Continue to application" at bounding box center [526, 378] width 95 height 23
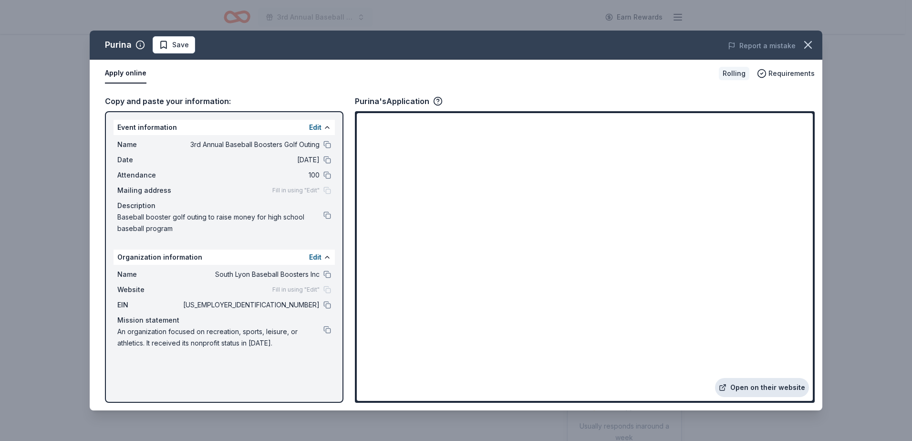
click at [762, 385] on link "Open on their website" at bounding box center [762, 387] width 94 height 19
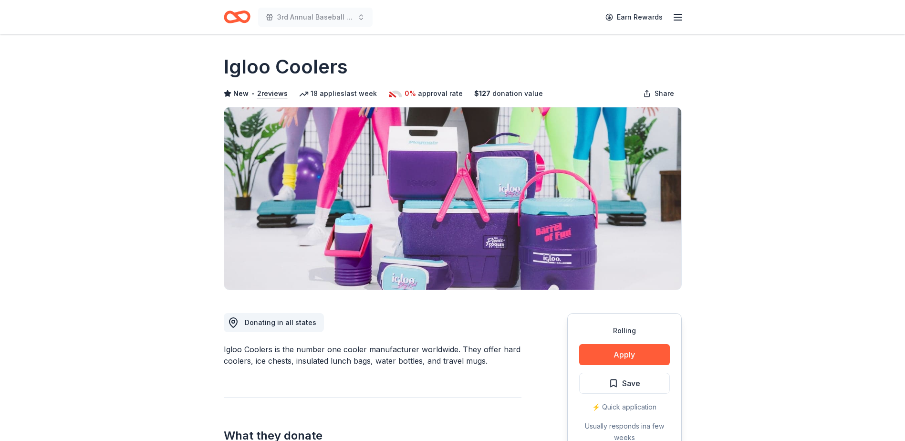
click at [616, 349] on button "Apply" at bounding box center [624, 354] width 91 height 21
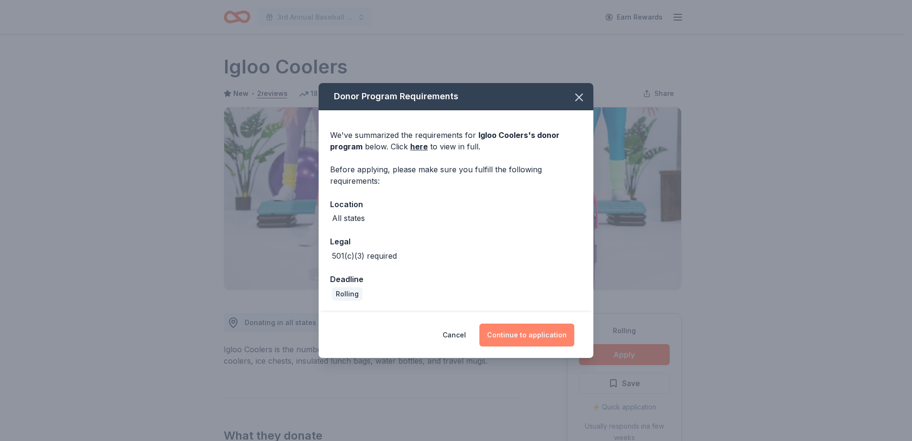
click at [538, 330] on button "Continue to application" at bounding box center [526, 334] width 95 height 23
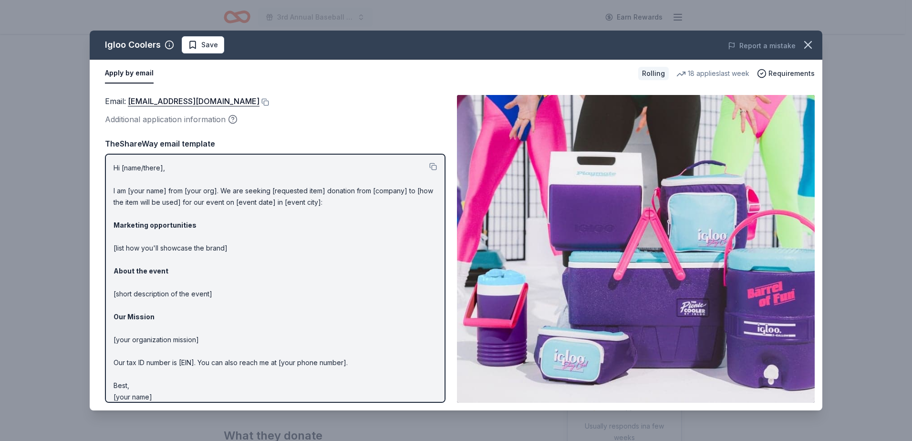
click at [115, 169] on p "Hi [name/there], I am [your name] from [your org]. We are seeking [requested it…" at bounding box center [274, 282] width 323 height 240
click at [429, 162] on div at bounding box center [433, 167] width 8 height 11
click at [429, 166] on button at bounding box center [433, 167] width 8 height 8
click at [259, 100] on button at bounding box center [264, 102] width 10 height 8
click at [429, 165] on button at bounding box center [433, 167] width 8 height 8
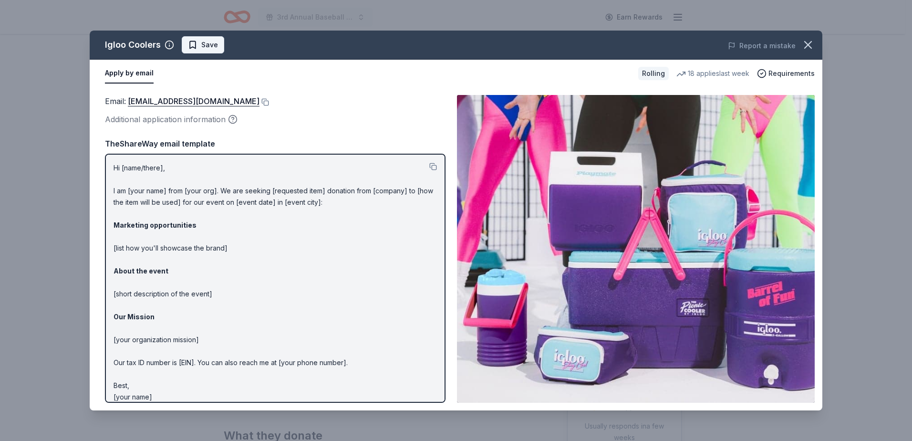
click at [192, 43] on span "Save" at bounding box center [203, 44] width 30 height 11
click at [213, 41] on html "3rd Annual Baseball Boosters Golf Outing Earn Rewards Rolling Share Igloo Coole…" at bounding box center [456, 220] width 912 height 441
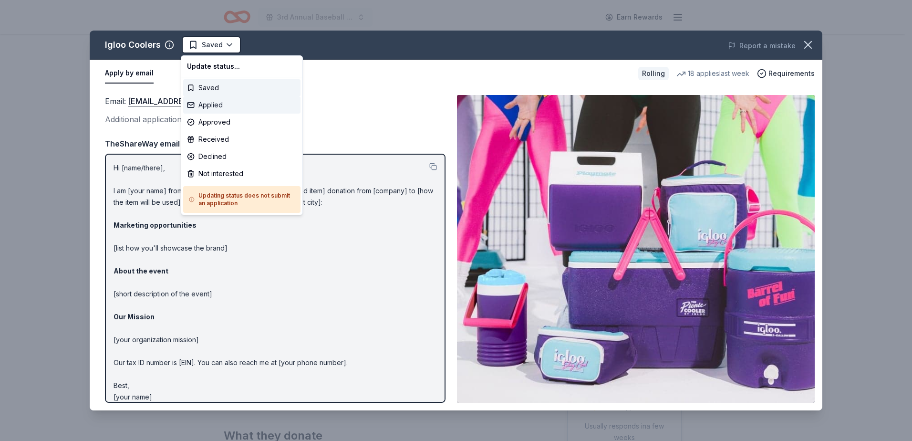
click at [216, 103] on div "Applied" at bounding box center [241, 104] width 117 height 17
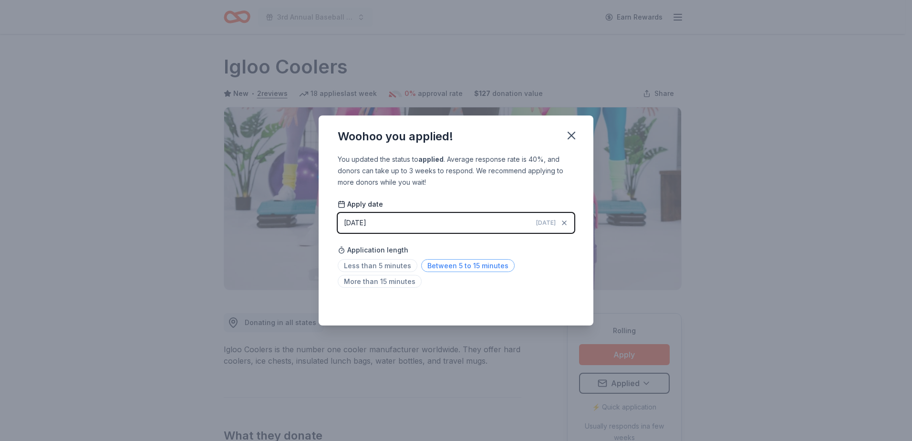
click at [459, 261] on span "Between 5 to 15 minutes" at bounding box center [467, 265] width 93 height 13
click at [571, 131] on icon "button" at bounding box center [571, 135] width 13 height 13
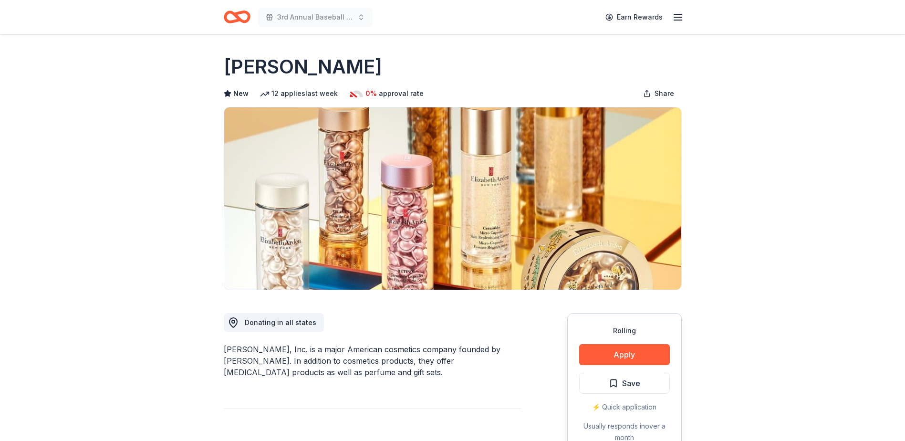
click at [618, 353] on button "Apply" at bounding box center [624, 354] width 91 height 21
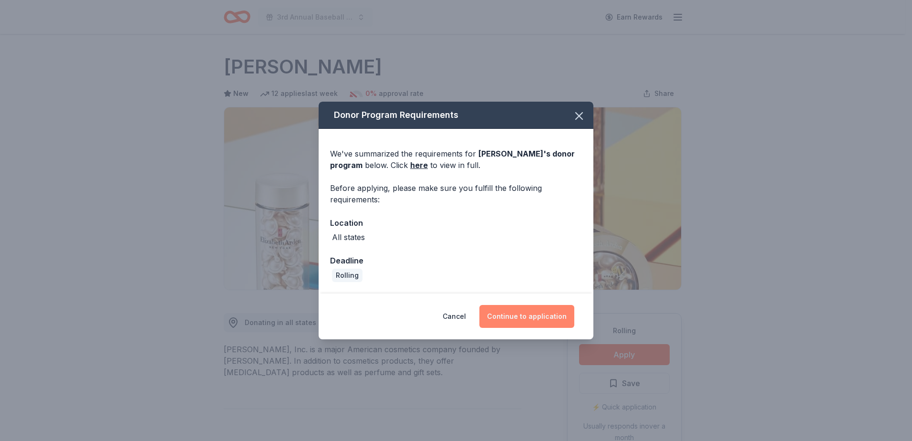
click at [533, 311] on button "Continue to application" at bounding box center [526, 316] width 95 height 23
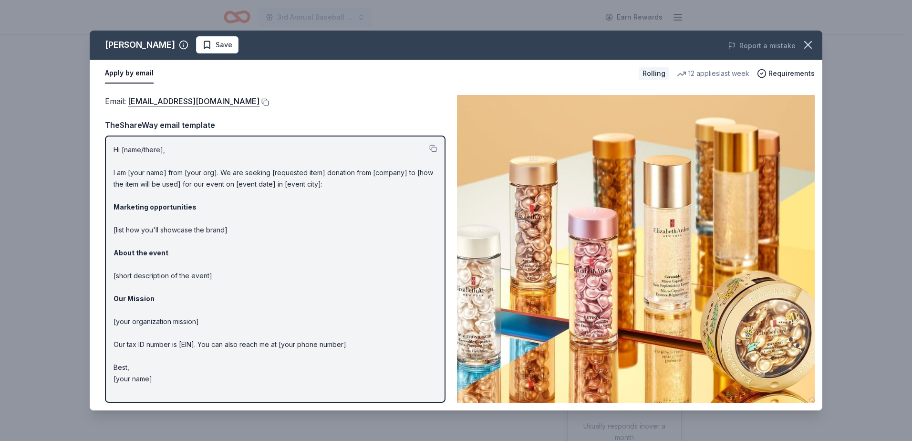
click at [266, 100] on button at bounding box center [264, 102] width 10 height 8
click at [209, 44] on span "Save" at bounding box center [217, 44] width 30 height 11
click at [218, 44] on html "3rd Annual Baseball Boosters Golf Outing Earn Rewards Rolling Share Elizabeth A…" at bounding box center [456, 220] width 912 height 441
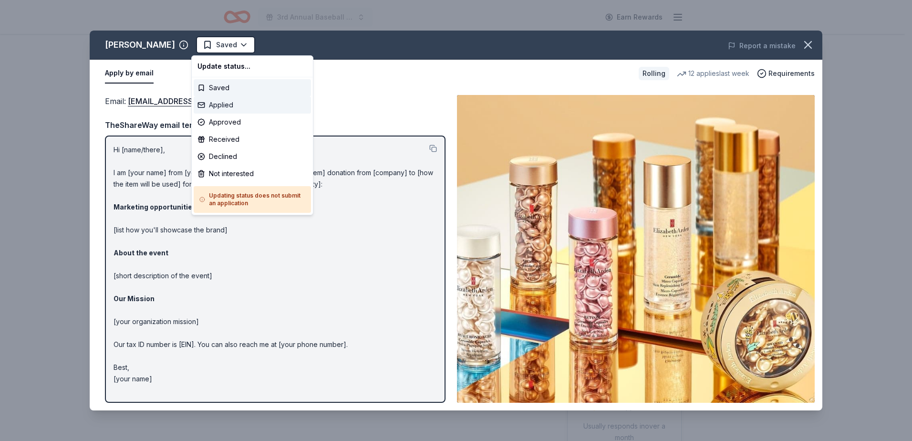
click at [219, 99] on div "Applied" at bounding box center [252, 104] width 117 height 17
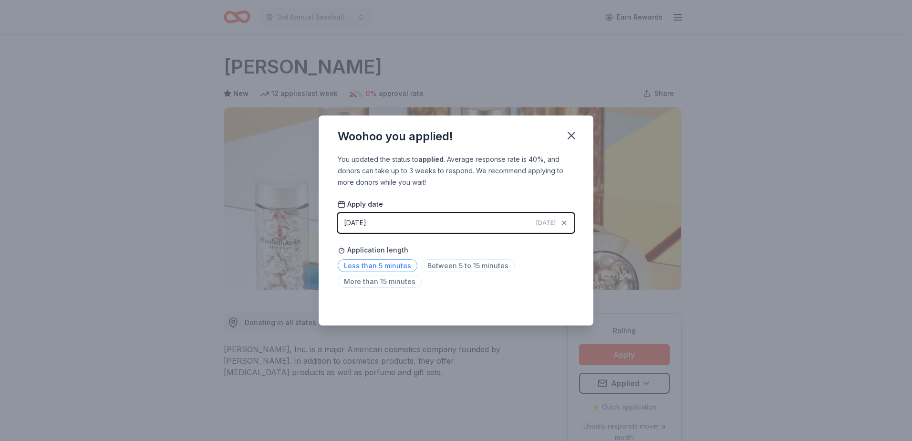
click at [395, 263] on span "Less than 5 minutes" at bounding box center [378, 265] width 80 height 13
click at [569, 131] on icon "button" at bounding box center [571, 135] width 13 height 13
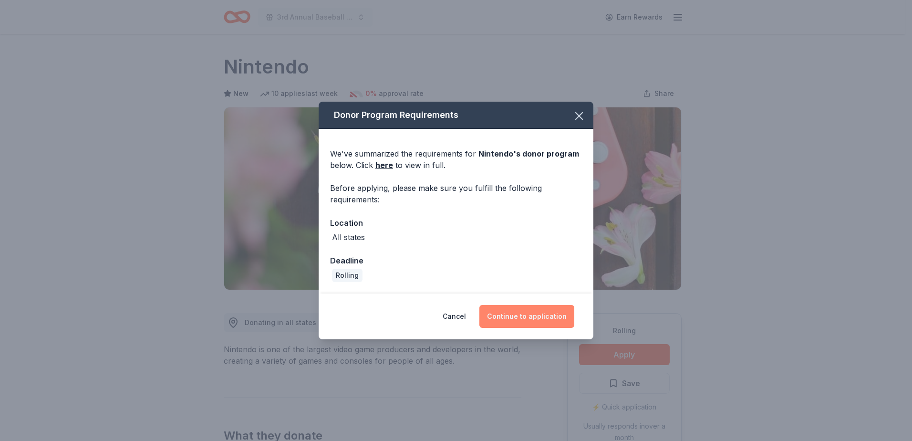
click at [539, 312] on button "Continue to application" at bounding box center [526, 316] width 95 height 23
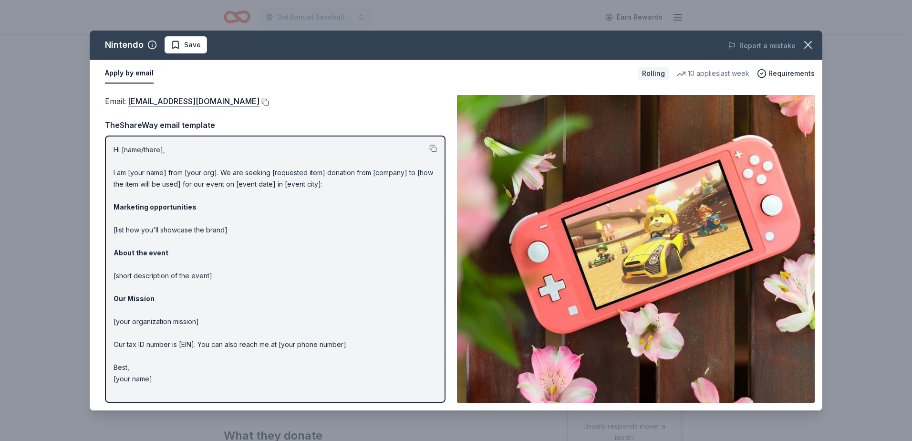
click at [269, 101] on button at bounding box center [264, 102] width 10 height 8
click at [175, 41] on span "Save" at bounding box center [186, 44] width 30 height 11
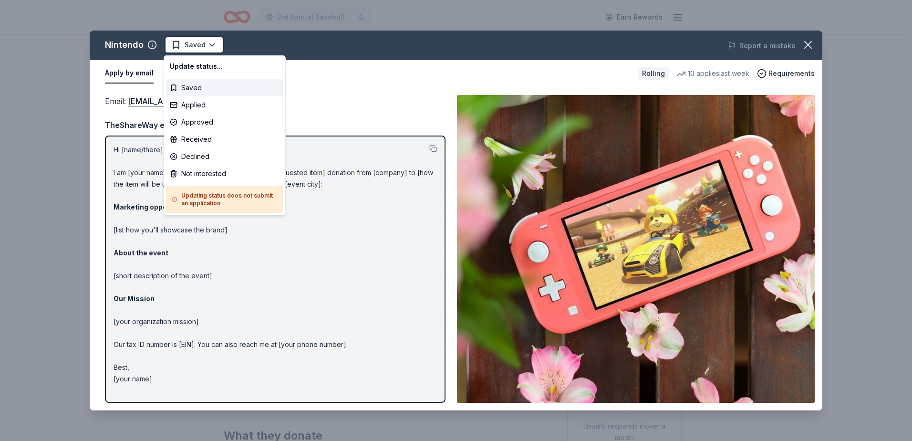
click at [192, 44] on html "3rd Annual Baseball Boosters Golf Outing Earn Rewards Rolling Share Nintendo Ne…" at bounding box center [456, 220] width 912 height 441
click at [200, 103] on div "Applied" at bounding box center [224, 104] width 117 height 17
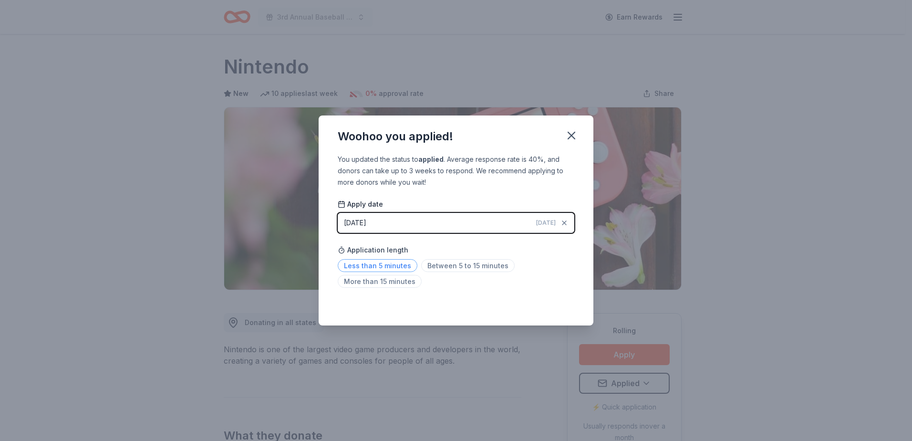
click at [387, 262] on span "Less than 5 minutes" at bounding box center [378, 265] width 80 height 13
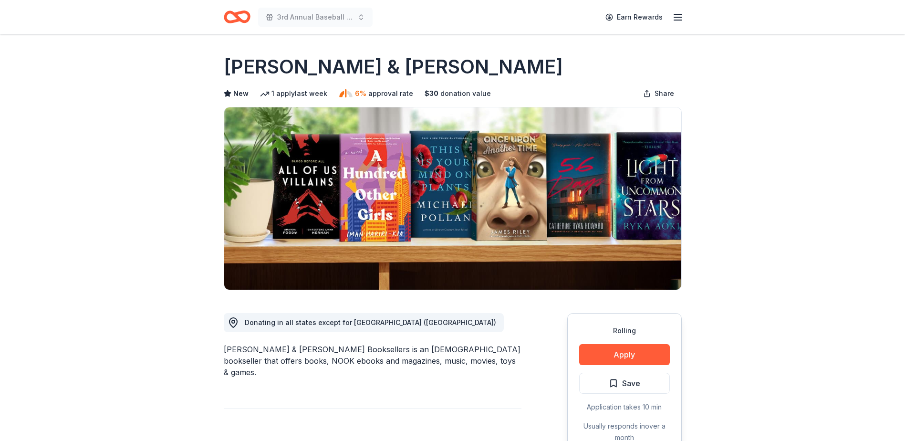
click at [631, 353] on button "Apply" at bounding box center [624, 354] width 91 height 21
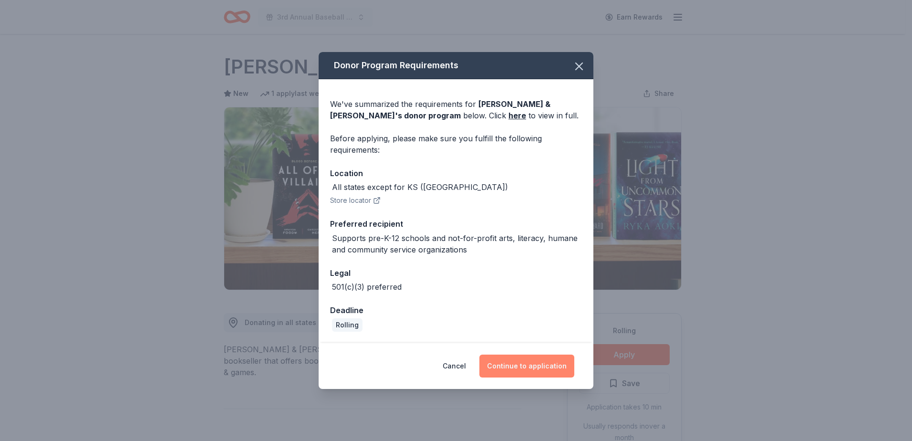
click at [525, 360] on button "Continue to application" at bounding box center [526, 365] width 95 height 23
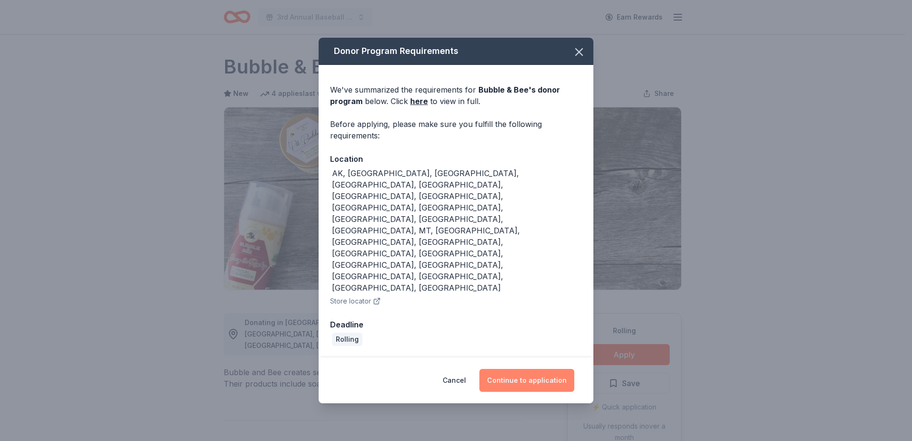
click at [529, 369] on button "Continue to application" at bounding box center [526, 380] width 95 height 23
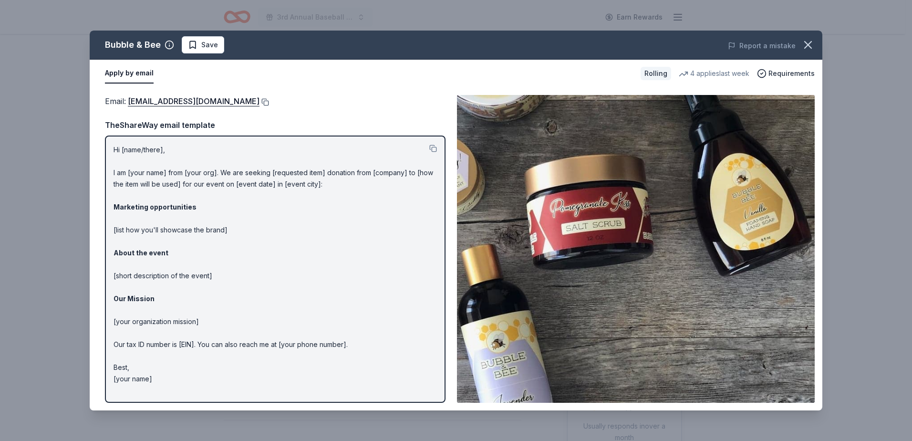
click at [259, 100] on button at bounding box center [264, 102] width 10 height 8
click at [201, 41] on span "Save" at bounding box center [209, 44] width 17 height 11
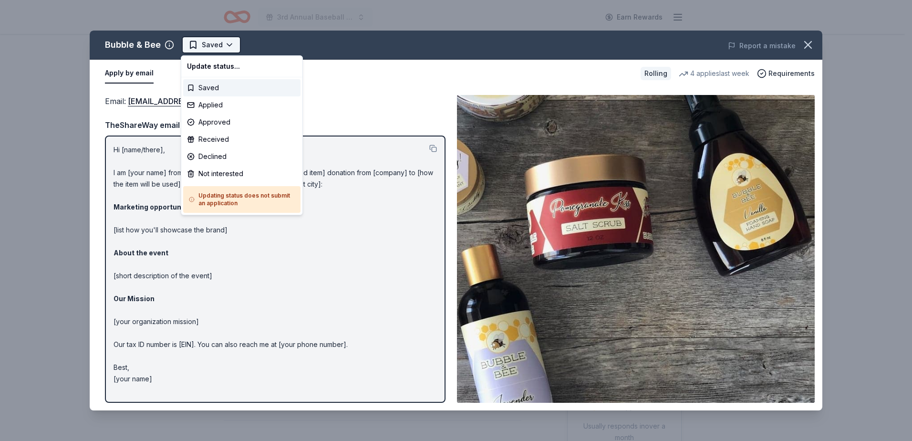
click at [208, 44] on html "3rd Annual Baseball Boosters Golf Outing Earn Rewards Rolling Share Bubble & Be…" at bounding box center [456, 220] width 912 height 441
click at [213, 104] on div "Applied" at bounding box center [241, 104] width 117 height 17
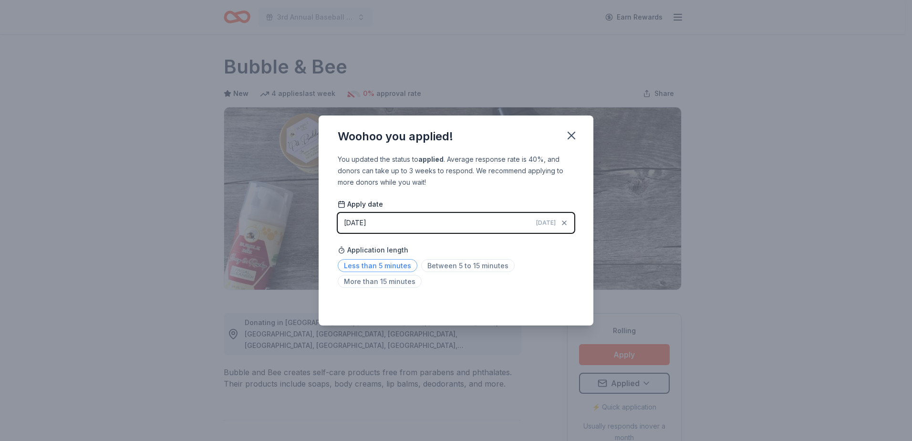
click at [371, 264] on span "Less than 5 minutes" at bounding box center [378, 265] width 80 height 13
click at [570, 131] on icon "button" at bounding box center [571, 135] width 13 height 13
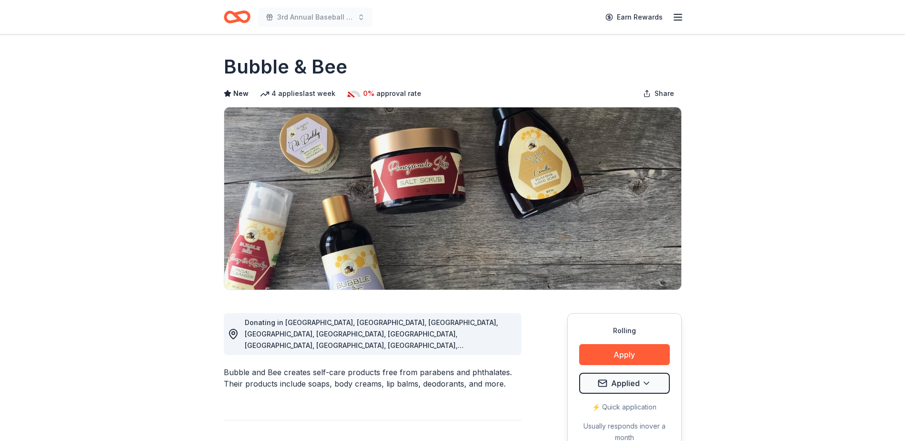
scroll to position [48, 0]
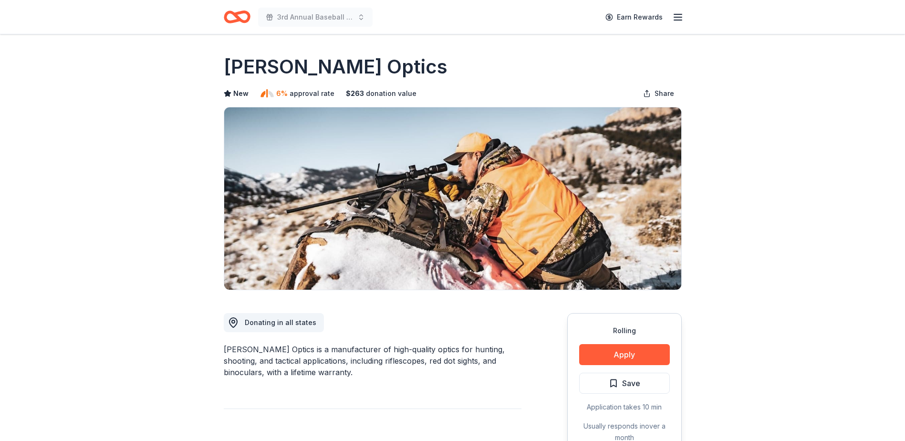
click at [618, 348] on button "Apply" at bounding box center [624, 354] width 91 height 21
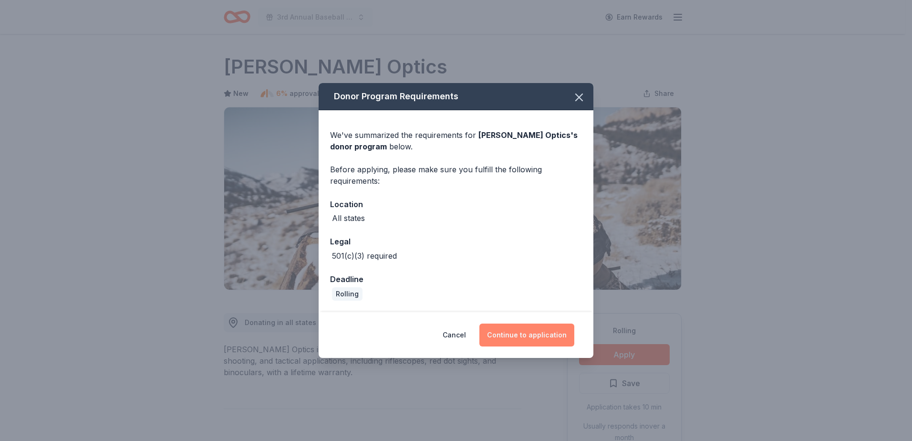
click at [547, 329] on button "Continue to application" at bounding box center [526, 334] width 95 height 23
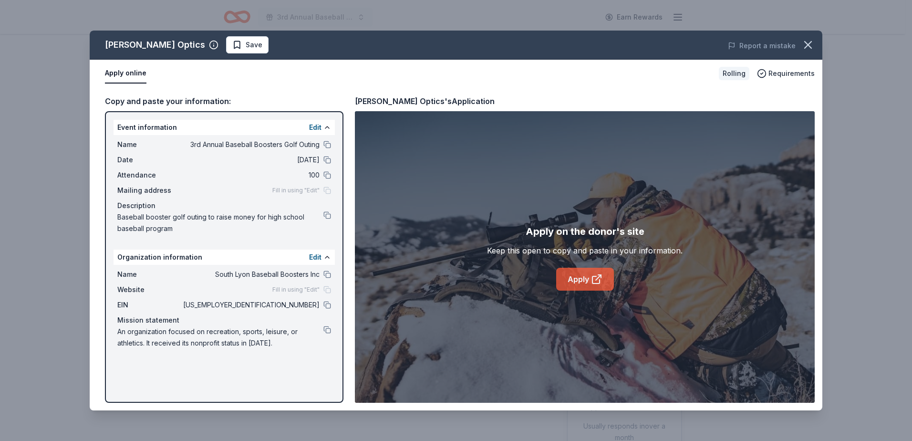
click at [581, 279] on link "Apply" at bounding box center [585, 279] width 58 height 23
click at [226, 39] on button "Save" at bounding box center [247, 44] width 42 height 17
click at [204, 40] on html "3rd Annual Baseball Boosters Golf Outing Earn Rewards Rolling Share Burris Opti…" at bounding box center [456, 220] width 912 height 441
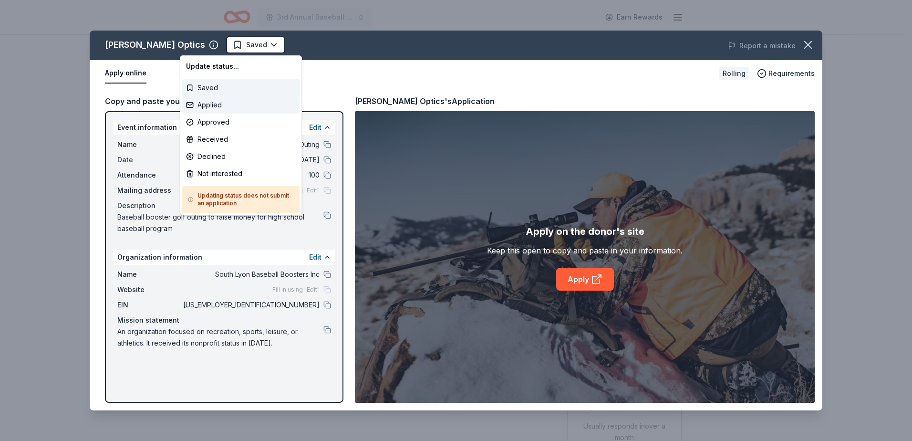
click at [211, 103] on div "Applied" at bounding box center [240, 104] width 117 height 17
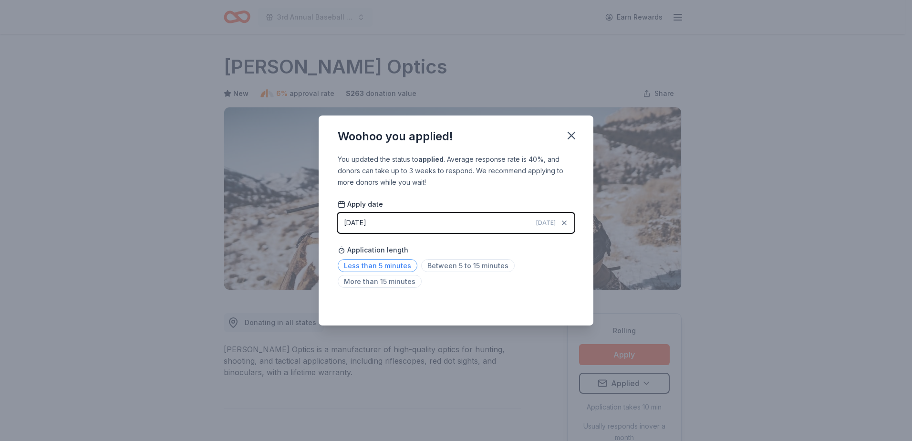
click at [396, 262] on span "Less than 5 minutes" at bounding box center [378, 265] width 80 height 13
click at [568, 126] on button "button" at bounding box center [571, 135] width 21 height 21
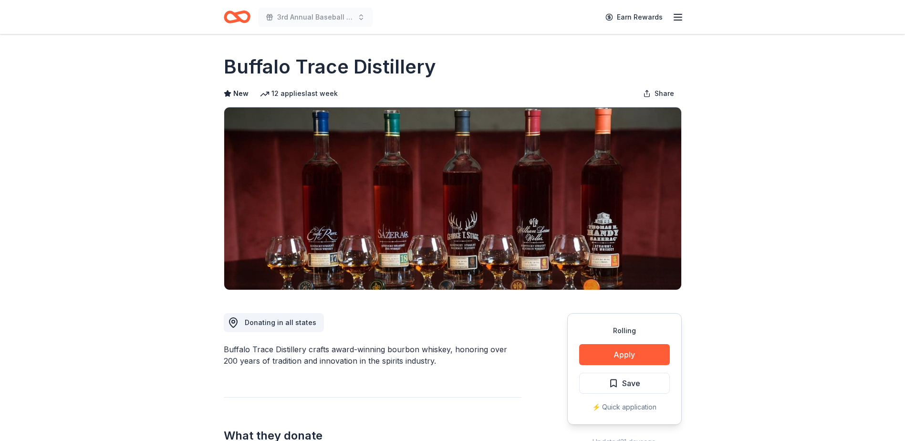
click at [619, 350] on button "Apply" at bounding box center [624, 354] width 91 height 21
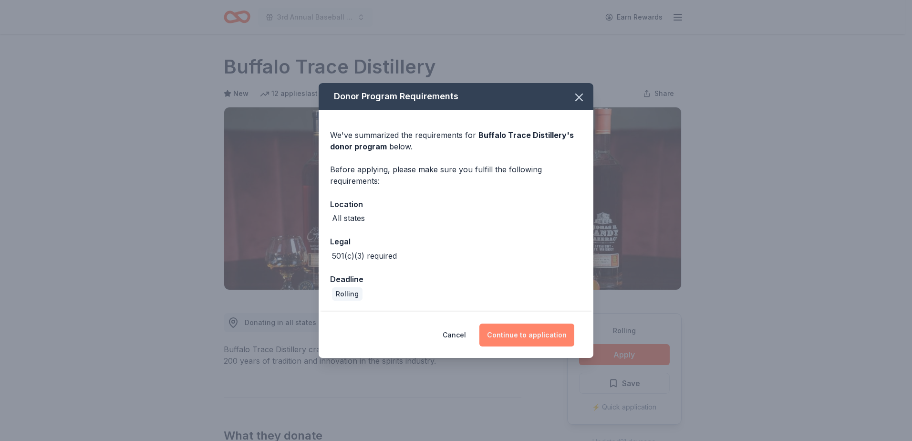
click at [531, 331] on button "Continue to application" at bounding box center [526, 334] width 95 height 23
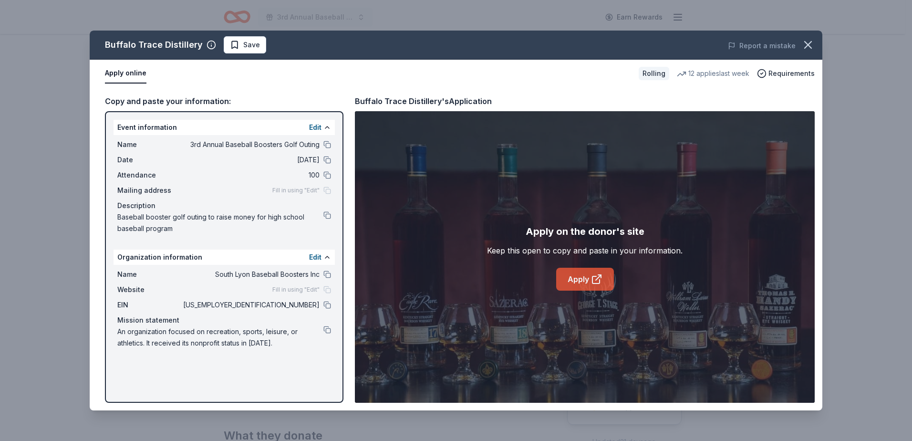
click at [590, 276] on link "Apply" at bounding box center [585, 279] width 58 height 23
click at [236, 41] on span "Save" at bounding box center [245, 44] width 30 height 11
click at [249, 40] on html "3rd Annual Baseball Boosters Golf Outing Earn Rewards Rolling Share Buffalo Tra…" at bounding box center [456, 220] width 912 height 441
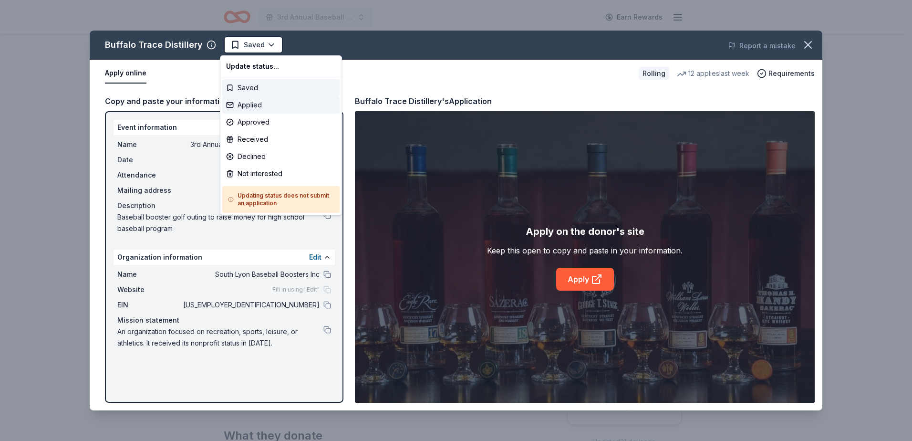
click at [260, 105] on div "Applied" at bounding box center [280, 104] width 117 height 17
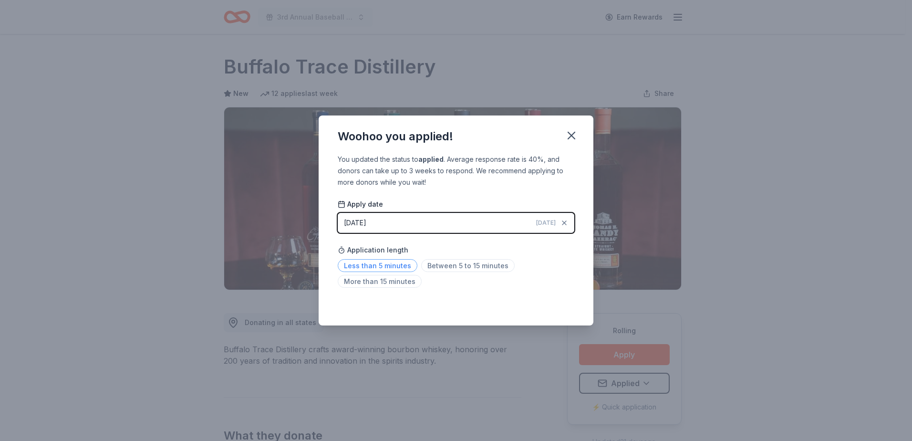
click at [392, 264] on span "Less than 5 minutes" at bounding box center [378, 265] width 80 height 13
click at [573, 134] on icon "button" at bounding box center [571, 135] width 7 height 7
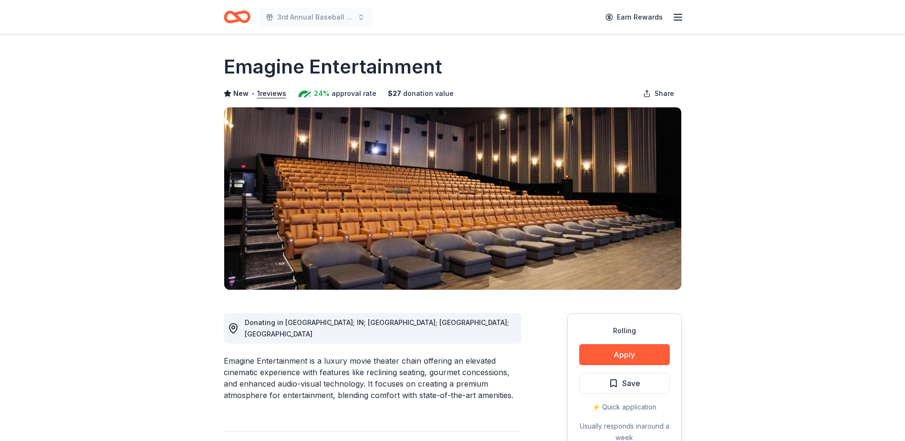
click at [631, 351] on button "Apply" at bounding box center [624, 354] width 91 height 21
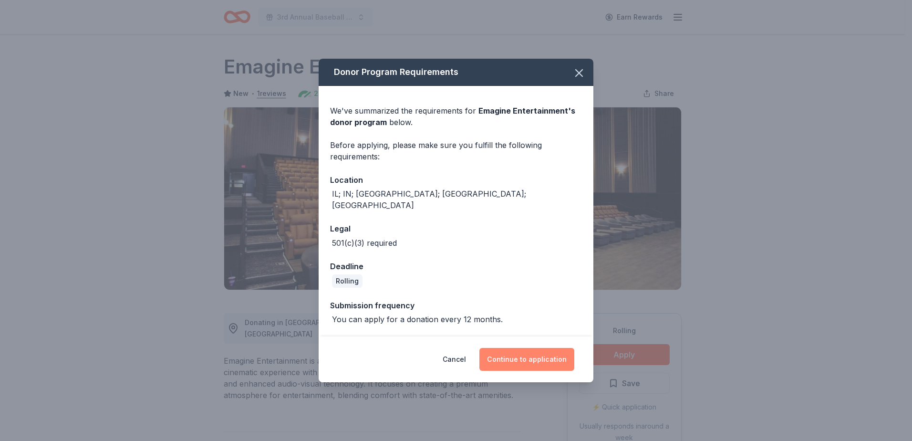
click at [536, 350] on button "Continue to application" at bounding box center [526, 359] width 95 height 23
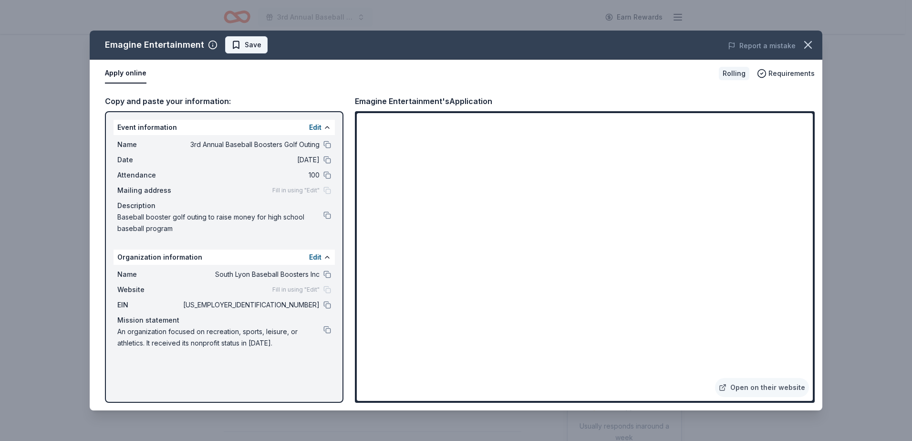
click at [226, 42] on button "Save" at bounding box center [246, 44] width 42 height 17
click at [250, 46] on html "3rd Annual Baseball Boosters Golf Outing Earn Rewards Rolling Share Emagine Ent…" at bounding box center [456, 220] width 912 height 441
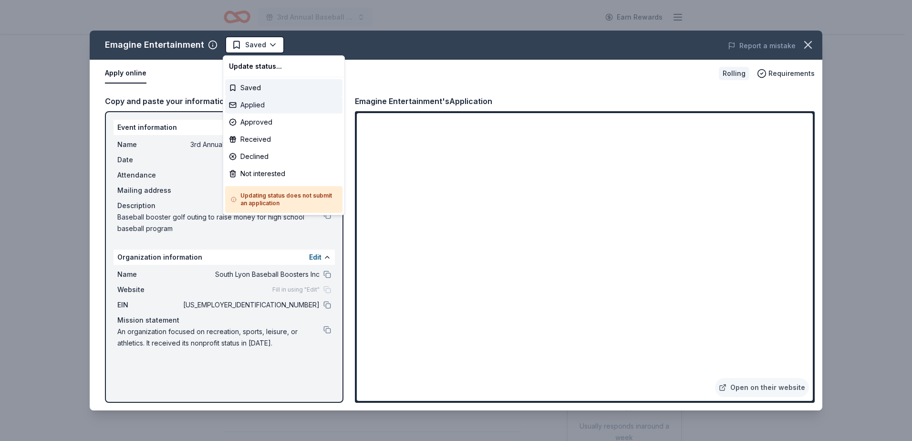
click at [256, 106] on div "Applied" at bounding box center [283, 104] width 117 height 17
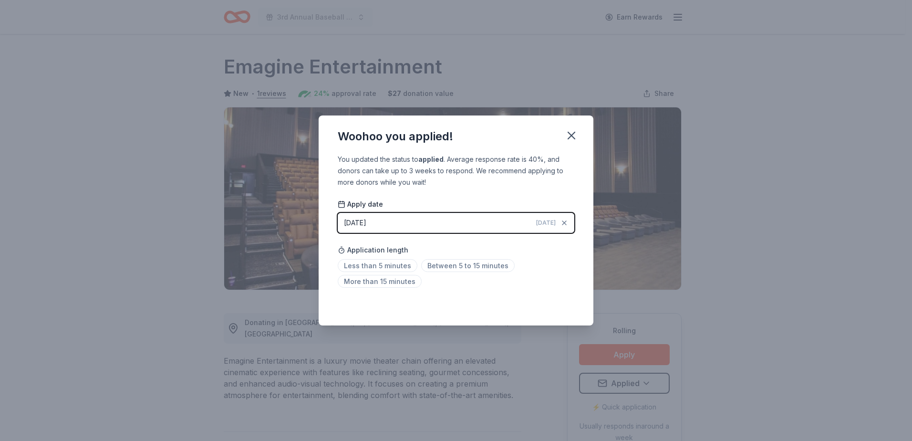
drag, startPoint x: 390, startPoint y: 262, endPoint x: 494, endPoint y: 201, distance: 120.5
click at [390, 262] on span "Less than 5 minutes" at bounding box center [378, 265] width 80 height 13
click at [568, 133] on icon "button" at bounding box center [571, 135] width 7 height 7
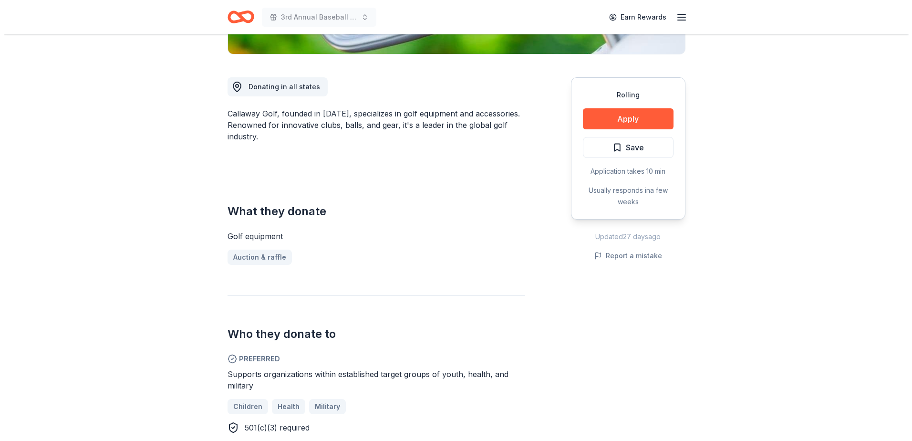
scroll to position [238, 0]
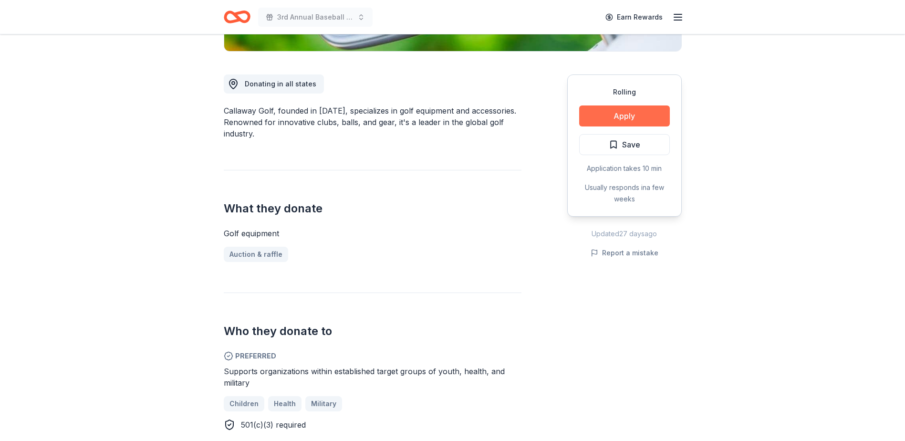
click at [626, 108] on button "Apply" at bounding box center [624, 115] width 91 height 21
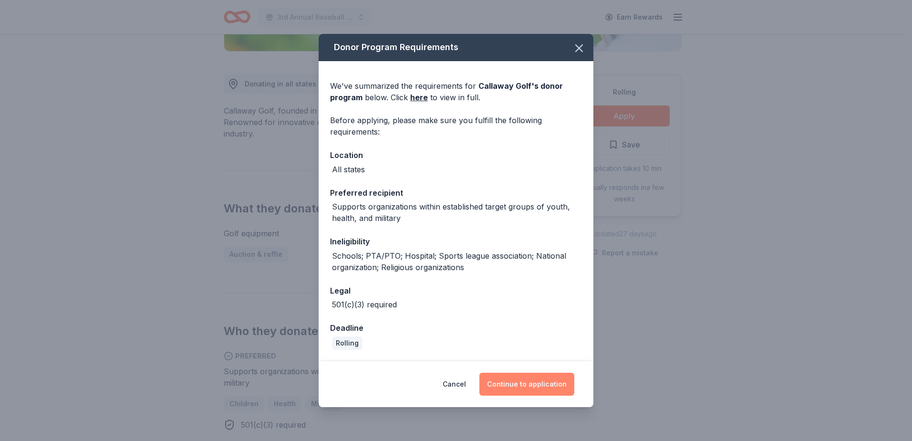
click at [524, 373] on button "Continue to application" at bounding box center [526, 383] width 95 height 23
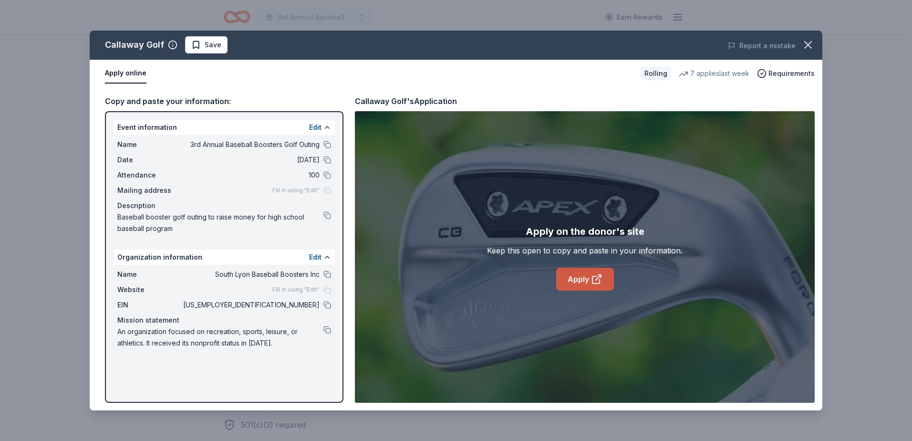
click at [576, 274] on link "Apply" at bounding box center [585, 279] width 58 height 23
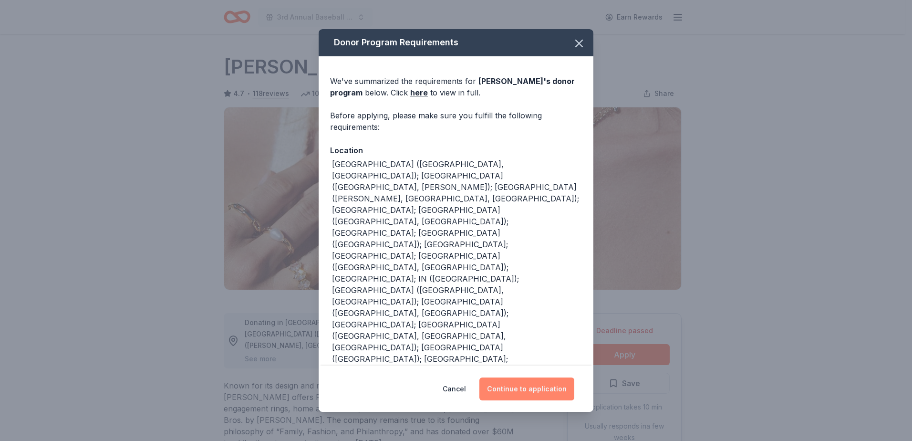
click at [543, 388] on button "Continue to application" at bounding box center [526, 388] width 95 height 23
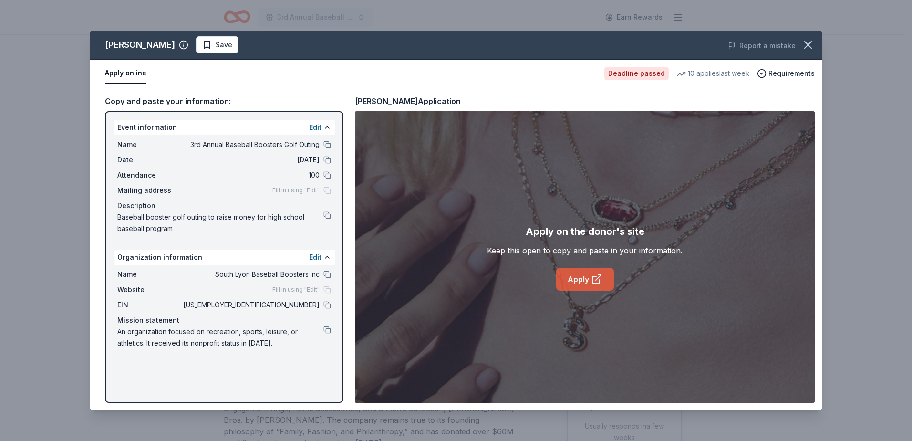
click at [579, 274] on link "Apply" at bounding box center [585, 279] width 58 height 23
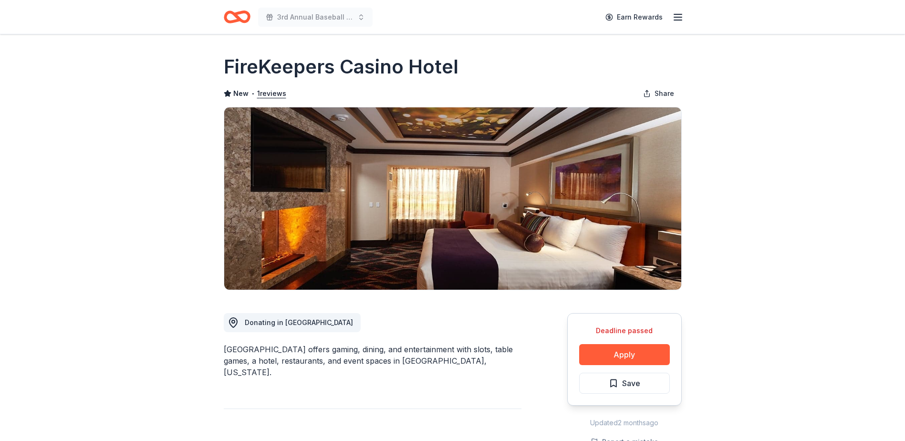
click at [611, 353] on button "Apply" at bounding box center [624, 354] width 91 height 21
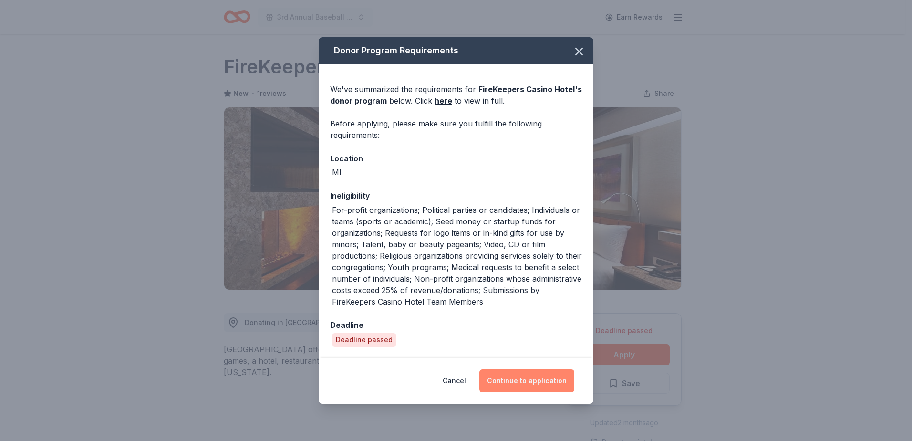
click at [530, 375] on button "Continue to application" at bounding box center [526, 380] width 95 height 23
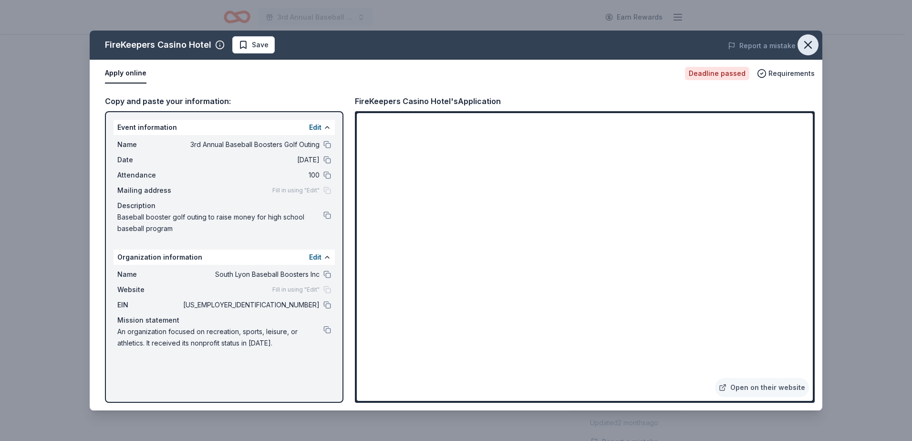
click at [804, 41] on icon "button" at bounding box center [807, 44] width 7 height 7
